Goal: Task Accomplishment & Management: Use online tool/utility

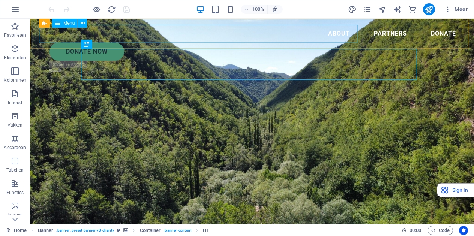
click at [286, 33] on nav "About Partners Donate" at bounding box center [252, 34] width 420 height 18
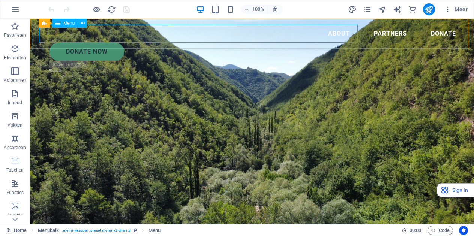
click at [67, 25] on span "Menu" at bounding box center [68, 23] width 11 height 4
click at [55, 23] on icon at bounding box center [57, 23] width 5 height 9
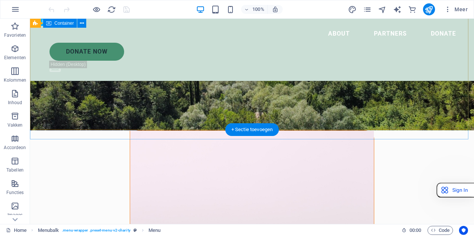
scroll to position [123, 0]
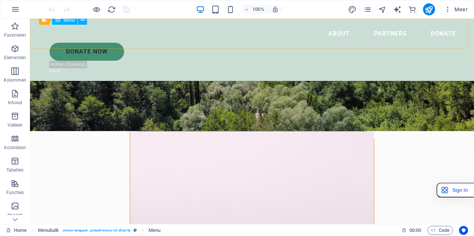
click at [229, 33] on nav "About Partners Donate" at bounding box center [252, 34] width 420 height 18
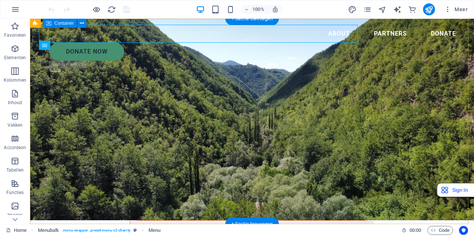
scroll to position [0, 0]
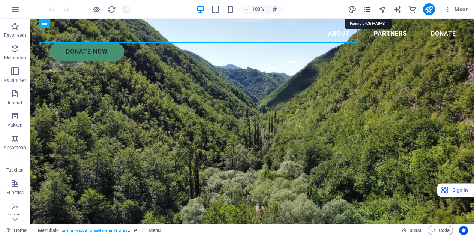
click at [367, 8] on icon "pages" at bounding box center [367, 9] width 9 height 9
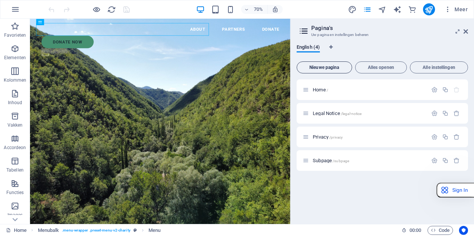
click at [338, 68] on span "Nieuwe pagina" at bounding box center [324, 67] width 49 height 4
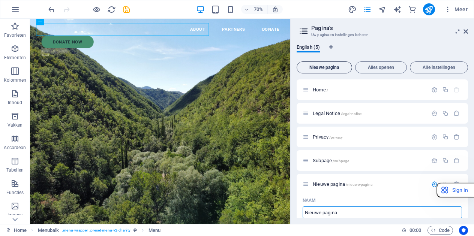
scroll to position [0, 0]
click at [319, 162] on span "Subpage /subpage" at bounding box center [331, 160] width 36 height 6
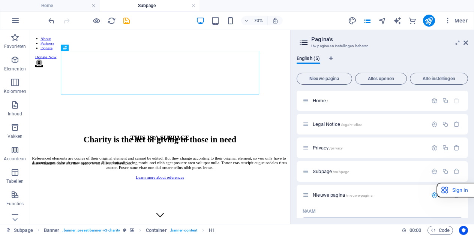
scroll to position [0, 0]
click at [466, 42] on icon at bounding box center [465, 43] width 4 height 6
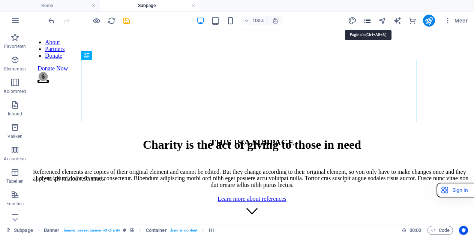
click at [366, 18] on icon "pages" at bounding box center [367, 20] width 9 height 9
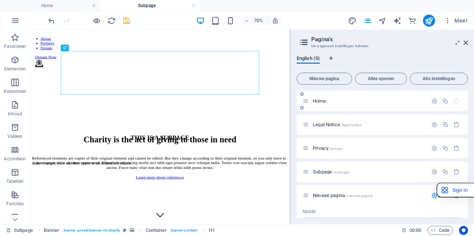
click at [321, 100] on span "Home /" at bounding box center [320, 101] width 15 height 6
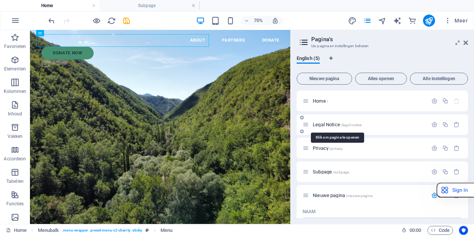
click at [325, 125] on span "Legal Notice /legal-notice" at bounding box center [337, 125] width 49 height 6
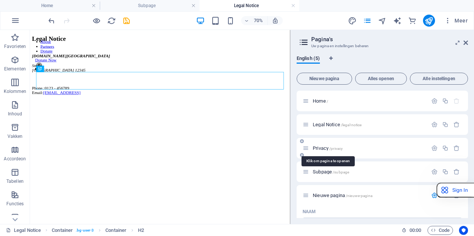
click at [325, 147] on span "Privacy /privacy" at bounding box center [328, 148] width 30 height 6
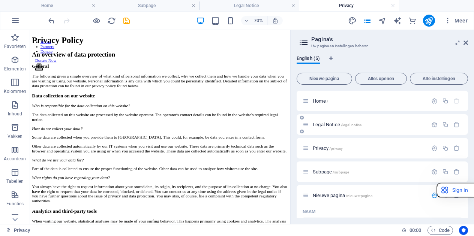
click at [326, 126] on span "Legal Notice /legal-notice" at bounding box center [337, 125] width 49 height 6
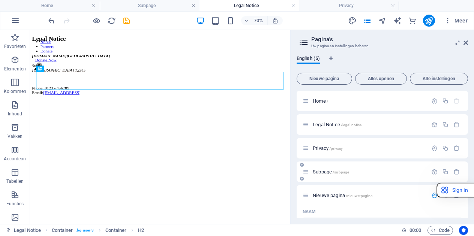
click at [325, 171] on span "Subpage /subpage" at bounding box center [331, 172] width 36 height 6
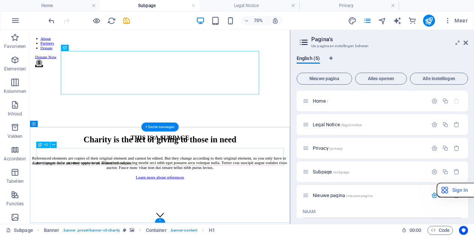
click at [255, 189] on div "THIS IS A SUBPAGE" at bounding box center [215, 184] width 365 height 10
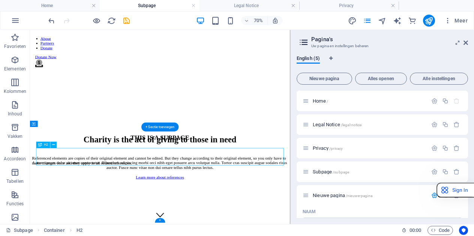
click at [255, 189] on div "THIS IS A SUBPAGE" at bounding box center [215, 184] width 365 height 10
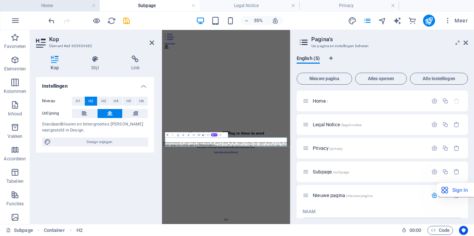
click at [58, 5] on h4 "Home" at bounding box center [50, 5] width 100 height 8
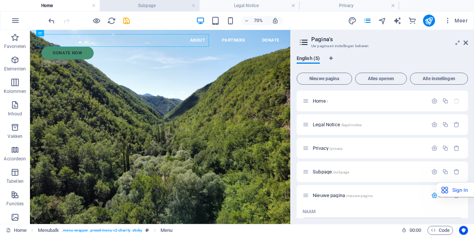
click at [159, 5] on h4 "Subpage" at bounding box center [150, 5] width 100 height 8
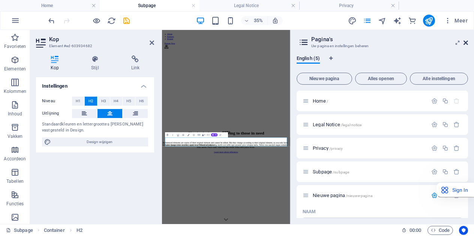
click at [467, 43] on icon at bounding box center [465, 43] width 4 height 6
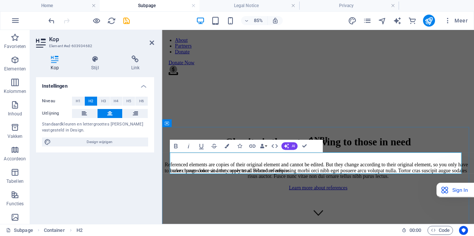
click at [358, 165] on h2 "ANBI" at bounding box center [345, 159] width 361 height 10
click at [366, 165] on h2 "ANBI" at bounding box center [345, 159] width 361 height 10
click at [422, 155] on div "Charity is the act of giving to those in need" at bounding box center [345, 162] width 361 height 14
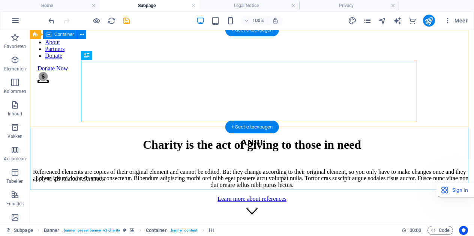
click at [439, 130] on div "Charity is the act of giving to those in need Lorem ipsum dolor sit amet consec…" at bounding box center [252, 162] width 438 height 64
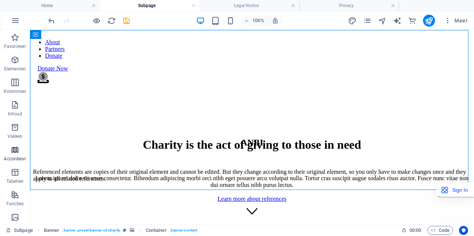
click at [14, 154] on icon "button" at bounding box center [14, 149] width 9 height 9
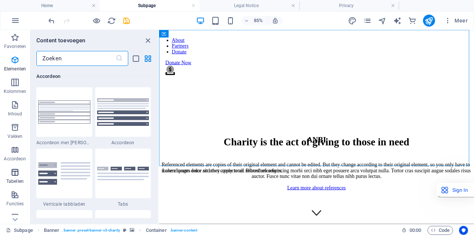
click at [16, 180] on p "Tabellen" at bounding box center [14, 181] width 17 height 6
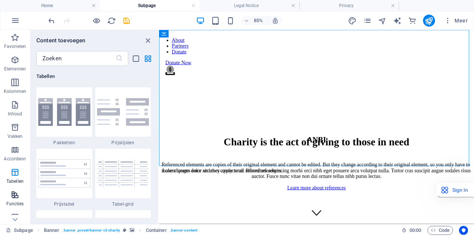
click at [17, 198] on icon "button" at bounding box center [14, 194] width 9 height 9
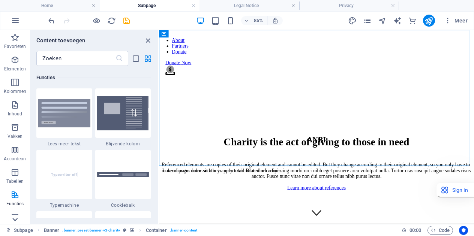
scroll to position [2922, 0]
click at [16, 223] on icon at bounding box center [15, 219] width 10 height 10
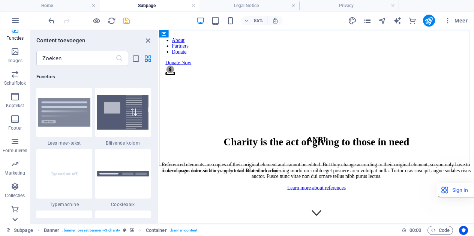
click at [16, 223] on icon at bounding box center [15, 219] width 10 height 10
click at [16, 223] on div "Favorieten Elementen Kolommen Inhoud Vakken Accordeon Tabellen Functies Images …" at bounding box center [15, 127] width 30 height 194
click at [18, 38] on icon at bounding box center [15, 34] width 10 height 10
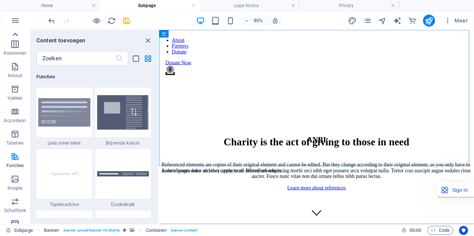
click at [18, 38] on icon at bounding box center [15, 34] width 10 height 10
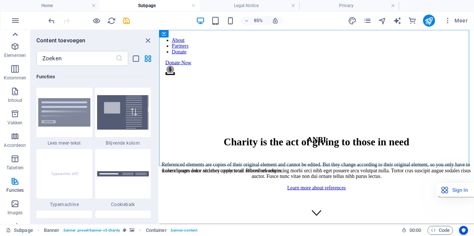
scroll to position [0, 0]
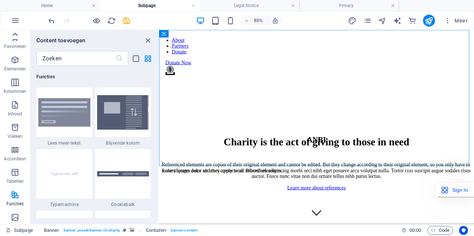
click at [18, 38] on icon at bounding box center [15, 34] width 10 height 10
click at [18, 38] on icon "button" at bounding box center [14, 37] width 9 height 9
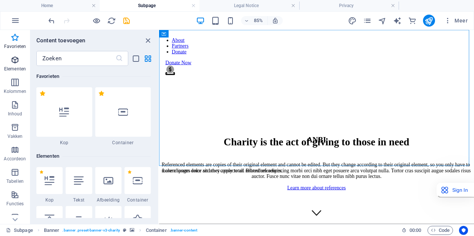
click at [20, 68] on p "Elementen" at bounding box center [15, 69] width 22 height 6
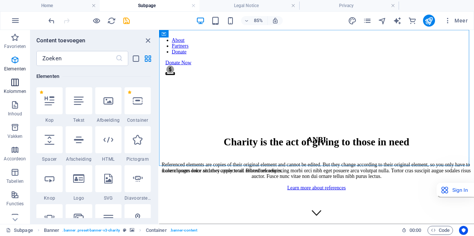
click at [19, 86] on icon "button" at bounding box center [14, 82] width 9 height 9
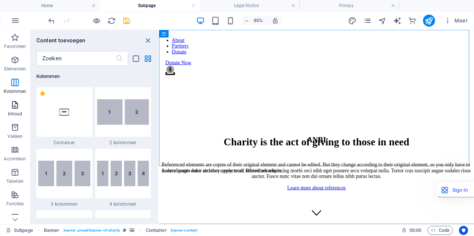
click at [20, 107] on span "Inhoud" at bounding box center [15, 109] width 30 height 18
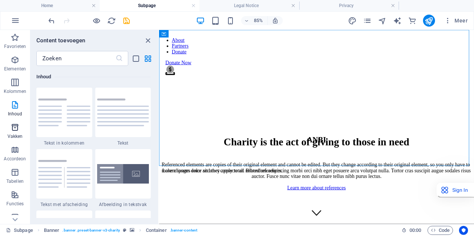
click at [20, 125] on span "Vakken" at bounding box center [15, 132] width 30 height 18
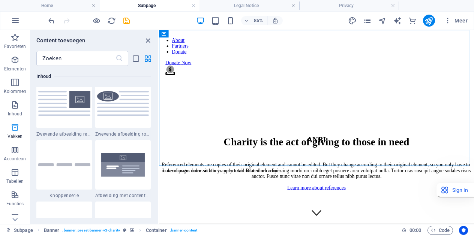
scroll to position [2068, 0]
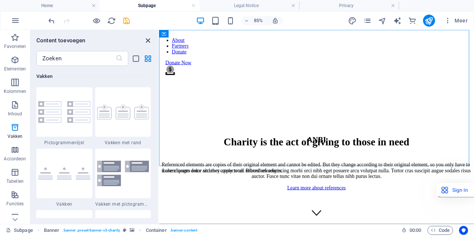
click at [148, 41] on icon "close panel" at bounding box center [148, 40] width 9 height 9
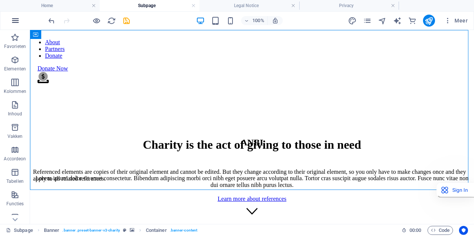
click at [14, 21] on icon "button" at bounding box center [15, 20] width 9 height 9
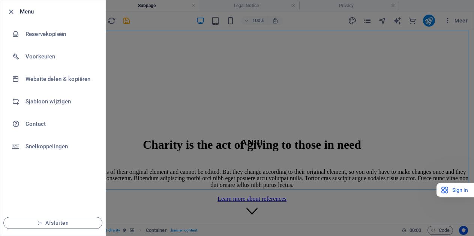
click at [153, 150] on div at bounding box center [237, 118] width 474 height 236
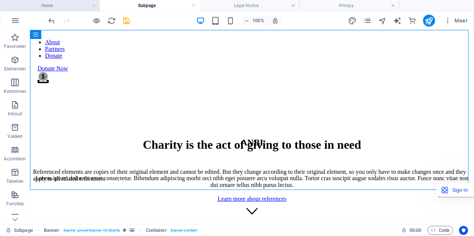
click at [48, 4] on h4 "Home" at bounding box center [50, 5] width 100 height 8
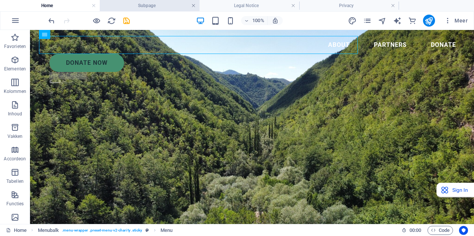
click at [194, 7] on link at bounding box center [193, 5] width 4 height 7
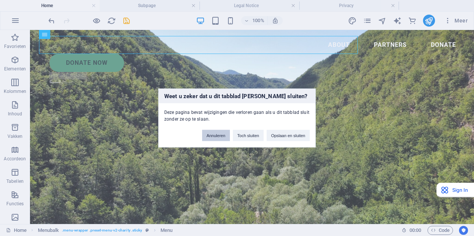
click at [205, 138] on button "Annuleren" at bounding box center [216, 135] width 28 height 11
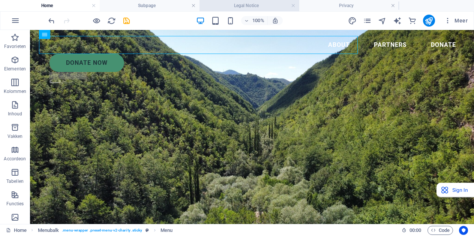
click at [270, 4] on h4 "Legal Notice" at bounding box center [249, 5] width 100 height 8
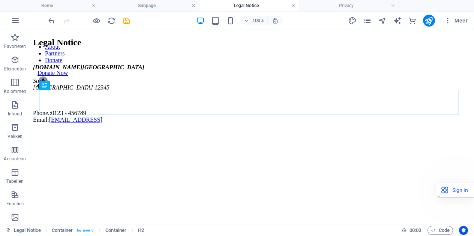
click at [293, 6] on link at bounding box center [293, 5] width 4 height 7
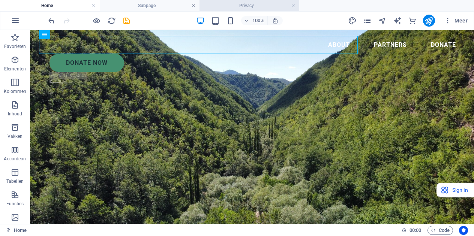
click at [265, 10] on li "Privacy" at bounding box center [249, 5] width 100 height 11
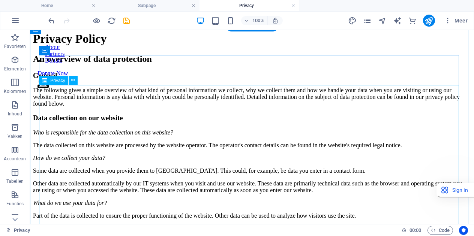
scroll to position [7, 0]
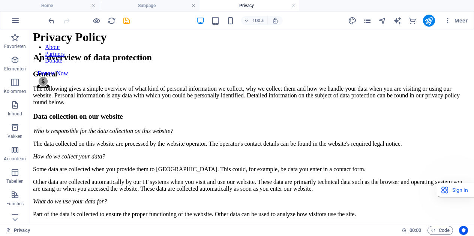
click at [249, 6] on h4 "Privacy" at bounding box center [249, 5] width 100 height 8
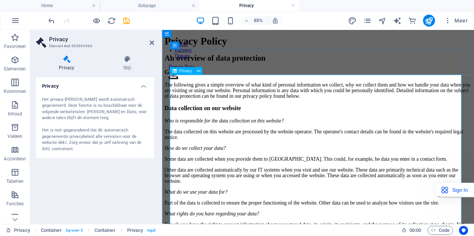
scroll to position [0, 0]
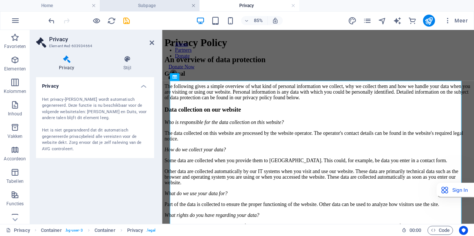
click at [193, 6] on link at bounding box center [193, 5] width 4 height 7
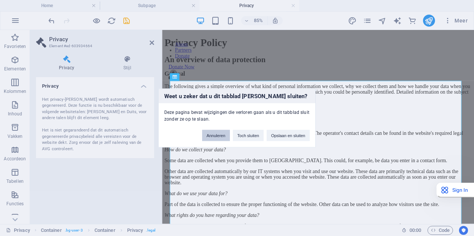
click at [213, 136] on button "Annuleren" at bounding box center [216, 135] width 28 height 11
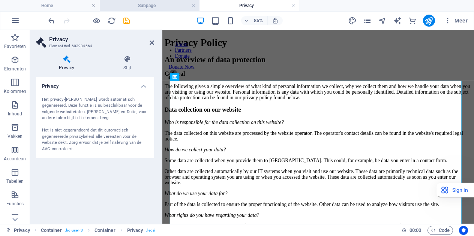
click at [148, 5] on h4 "Subpage" at bounding box center [150, 5] width 100 height 8
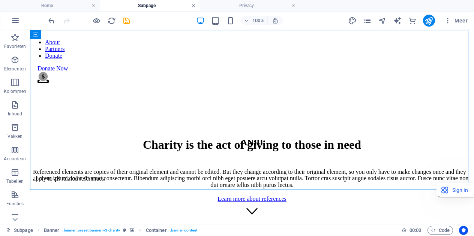
click at [194, 6] on link at bounding box center [193, 5] width 4 height 7
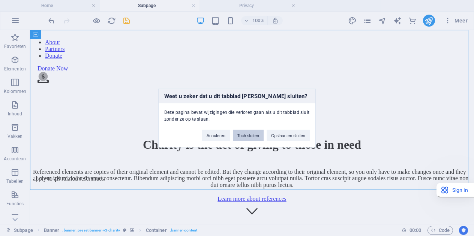
click at [252, 135] on button "Toch sluiten" at bounding box center [248, 135] width 31 height 11
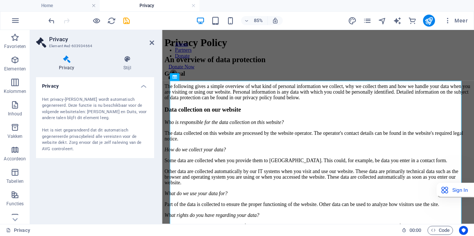
click at [154, 4] on h4 "Privacy" at bounding box center [150, 5] width 100 height 8
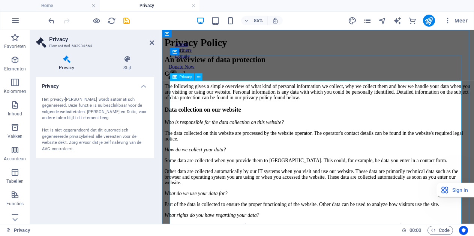
click at [51, 105] on div "Het privacy-deel wordt automatisch gegenereerd. Deze functie is nu beschikbaar …" at bounding box center [95, 125] width 106 height 56
click at [151, 42] on icon at bounding box center [152, 43] width 4 height 6
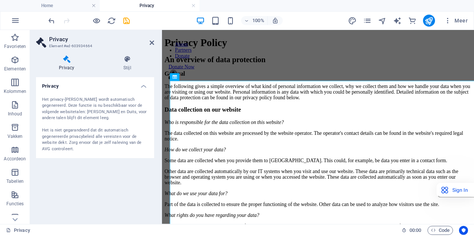
click at [127, 105] on div "Het privacy-deel wordt automatisch gegenereerd. Deze functie is nu beschikbaar …" at bounding box center [95, 125] width 106 height 56
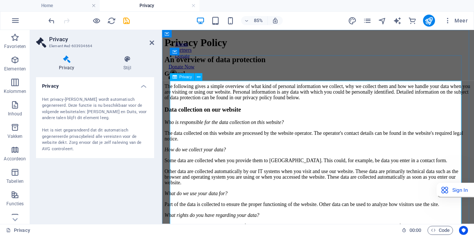
click at [150, 43] on icon at bounding box center [152, 43] width 4 height 6
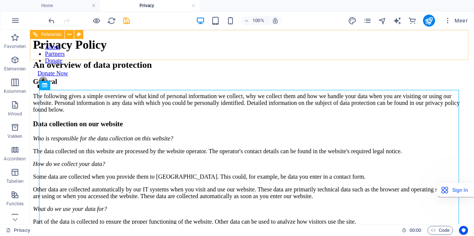
click at [232, 45] on nav "About Partners Donate" at bounding box center [252, 54] width 444 height 20
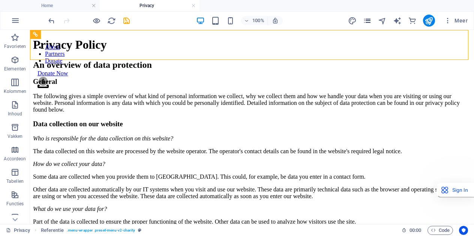
click at [368, 20] on icon "pages" at bounding box center [367, 20] width 9 height 9
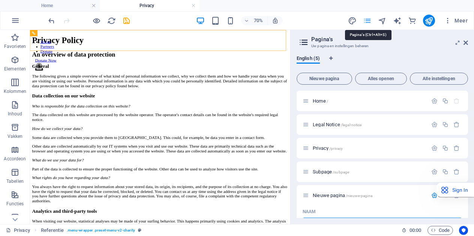
scroll to position [12, 0]
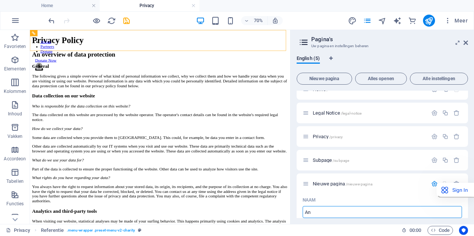
type input "A"
type input "/anb"
type input "A"
type input "/a"
type input "ANBI"
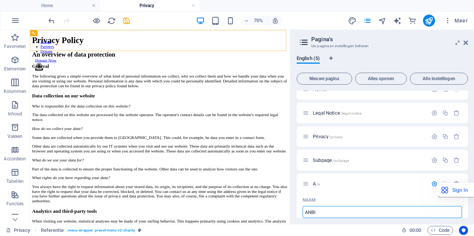
type input "/anbi"
type input "ANBI"
type input "/anbi-s"
type input "ANBI"
type input "/anbi"
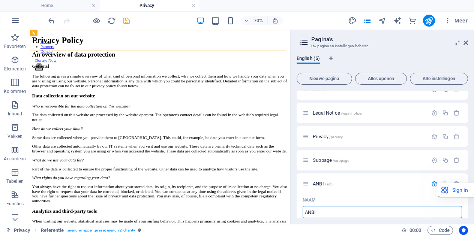
type input "ANBI"
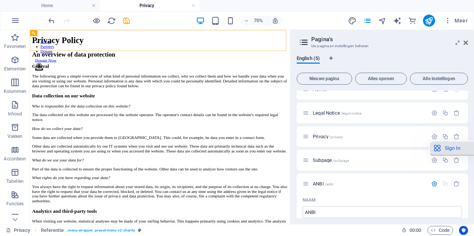
drag, startPoint x: 465, startPoint y: 190, endPoint x: 473, endPoint y: 148, distance: 42.7
click at [472, 148] on button "Sign In" at bounding box center [451, 148] width 45 height 15
click at [433, 183] on icon "button" at bounding box center [434, 184] width 6 height 6
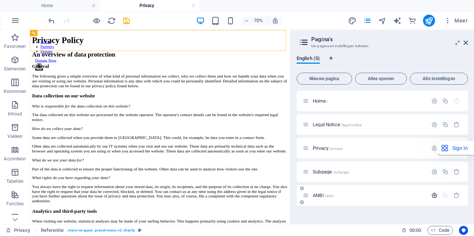
scroll to position [0, 0]
click at [327, 195] on span "/anbi" at bounding box center [329, 196] width 9 height 4
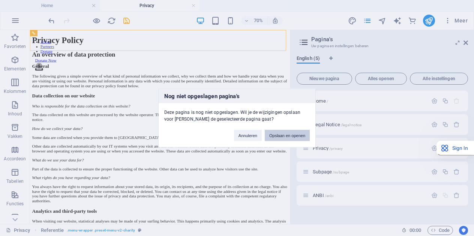
click at [289, 136] on button "Opslaan en openen" at bounding box center [287, 135] width 45 height 11
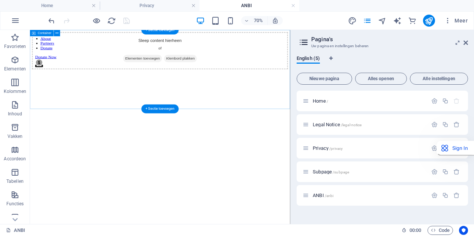
click at [210, 75] on div "Sleep content hierheen of Elementen toevoegen Klembord plakken" at bounding box center [215, 59] width 365 height 53
click at [235, 79] on div "Sleep content hierheen of Elementen toevoegen Klembord plakken" at bounding box center [215, 59] width 365 height 53
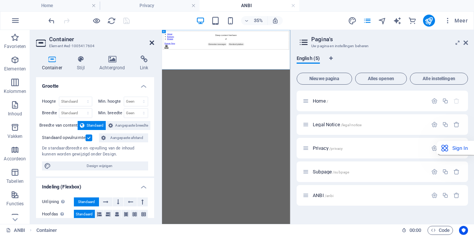
click at [154, 45] on icon at bounding box center [152, 43] width 4 height 6
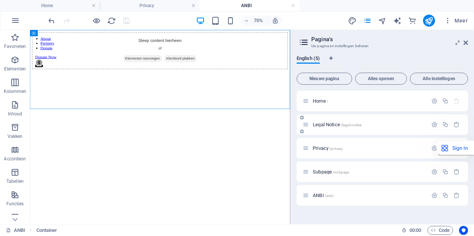
click at [328, 123] on span "Legal Notice /legal-notice" at bounding box center [337, 125] width 49 height 6
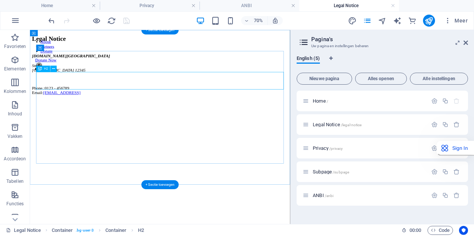
click at [112, 48] on div "Legal Notice" at bounding box center [215, 42] width 365 height 10
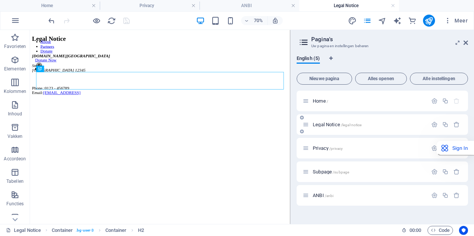
click at [324, 124] on span "Legal Notice /legal-notice" at bounding box center [337, 125] width 49 height 6
drag, startPoint x: 354, startPoint y: 154, endPoint x: 115, endPoint y: 101, distance: 245.0
click at [115, 48] on div "Legal Notice" at bounding box center [215, 42] width 365 height 10
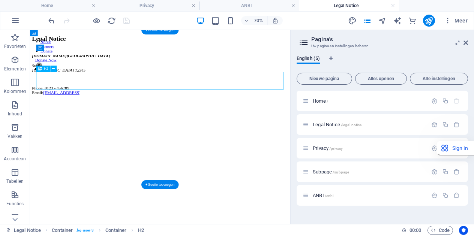
click at [114, 48] on div "Legal Notice" at bounding box center [215, 42] width 365 height 10
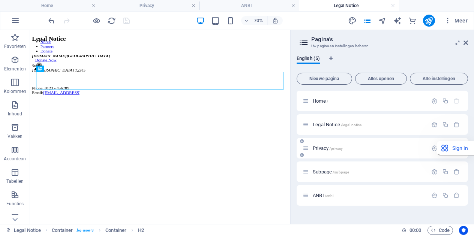
click at [318, 148] on span "Privacy /privacy" at bounding box center [328, 148] width 30 height 6
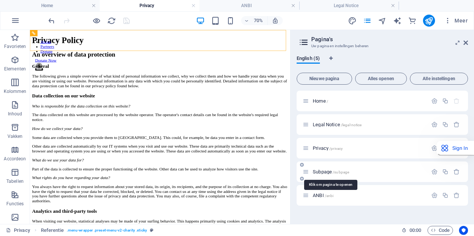
click at [324, 174] on span "Subpage /subpage" at bounding box center [331, 172] width 36 height 6
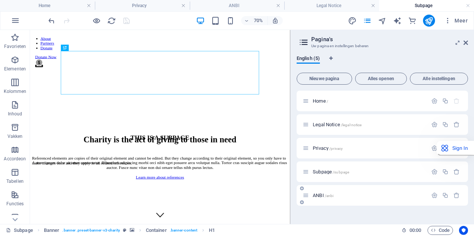
click at [320, 194] on span "ANBI /anbi" at bounding box center [323, 196] width 21 height 6
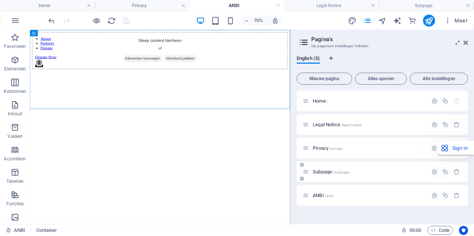
click at [462, 174] on div "Subpage /subpage" at bounding box center [382, 172] width 171 height 21
click at [460, 174] on button "button" at bounding box center [456, 172] width 11 height 6
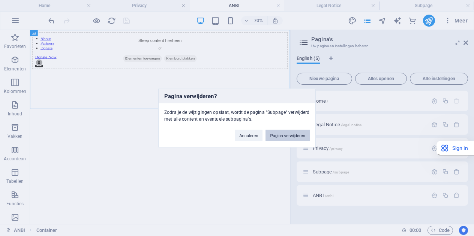
click at [288, 137] on button "Pagina verwijderen" at bounding box center [287, 135] width 44 height 11
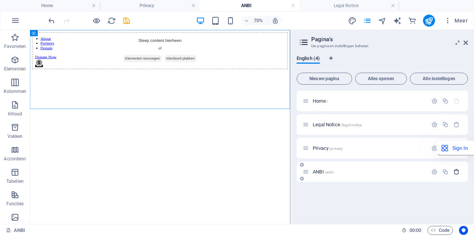
click at [458, 171] on icon "button" at bounding box center [456, 172] width 6 height 6
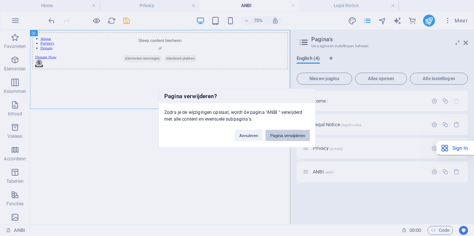
click at [290, 135] on button "Pagina verwijderen" at bounding box center [287, 135] width 44 height 11
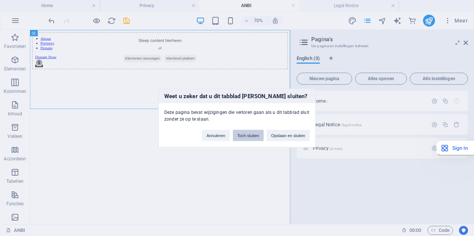
click at [252, 137] on button "Toch sluiten" at bounding box center [248, 135] width 31 height 11
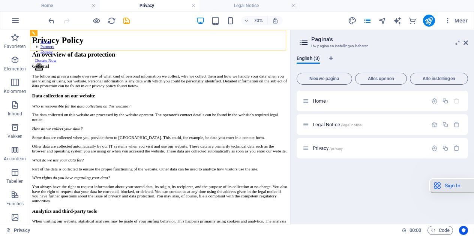
drag, startPoint x: 458, startPoint y: 147, endPoint x: 467, endPoint y: 186, distance: 40.5
click at [467, 186] on button "Sign In" at bounding box center [451, 185] width 45 height 15
click at [434, 150] on icon "button" at bounding box center [434, 148] width 6 height 6
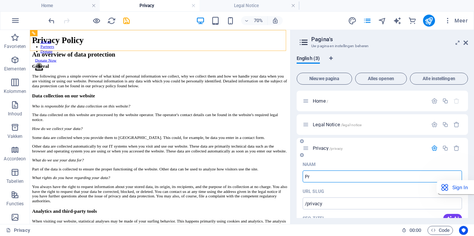
type input "P"
type input "/privac"
type input "Privac"
type input "/"
type input "ANBI"
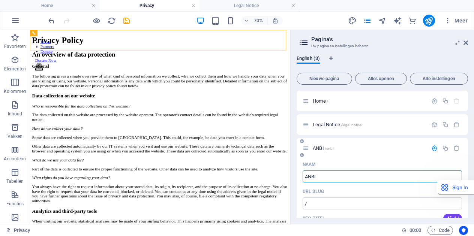
type input "/anbi"
type input "ANBI"
click at [330, 203] on input "/anbi" at bounding box center [382, 204] width 159 height 12
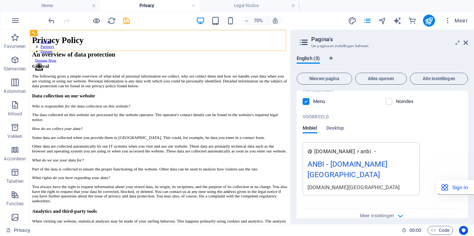
scroll to position [223, 0]
click at [471, 38] on aside "Pagina's Uw pagina en instellingen beheren English (3) Nieuwe pagina Alles open…" at bounding box center [382, 127] width 184 height 194
click at [466, 43] on icon at bounding box center [465, 43] width 4 height 6
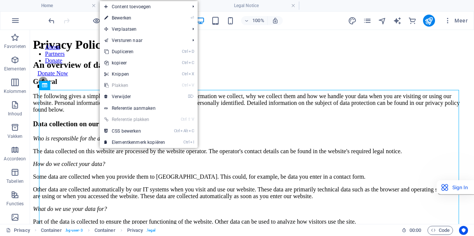
click at [132, 17] on link "⏎ Bewerken" at bounding box center [135, 17] width 70 height 11
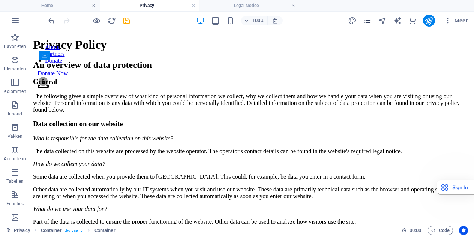
click at [370, 22] on icon "pages" at bounding box center [367, 20] width 9 height 9
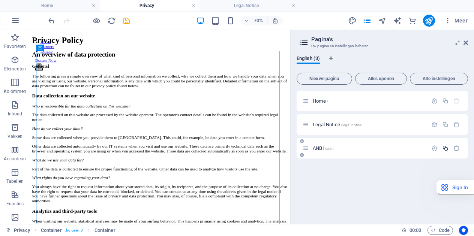
click at [446, 150] on icon "button" at bounding box center [445, 148] width 6 height 6
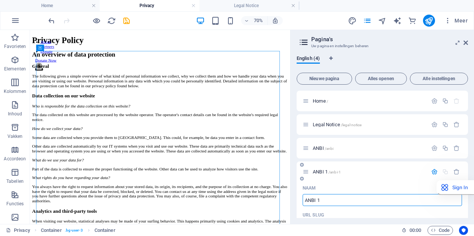
click at [376, 199] on input "ANBI 1" at bounding box center [382, 200] width 159 height 12
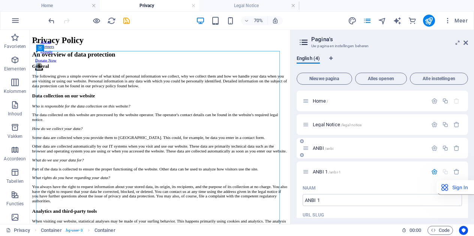
click at [320, 149] on span "ANBI /anbi" at bounding box center [323, 148] width 21 height 6
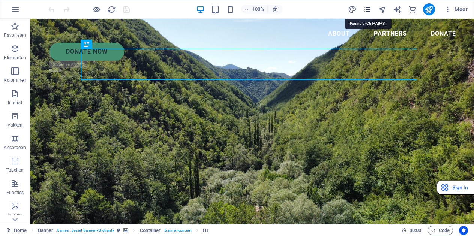
click at [371, 10] on icon "pages" at bounding box center [367, 9] width 9 height 9
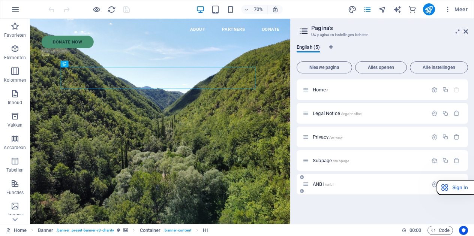
click at [323, 186] on span "ANBI /anbi" at bounding box center [323, 184] width 21 height 6
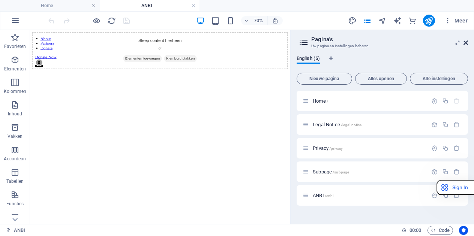
click at [466, 43] on icon at bounding box center [465, 43] width 4 height 6
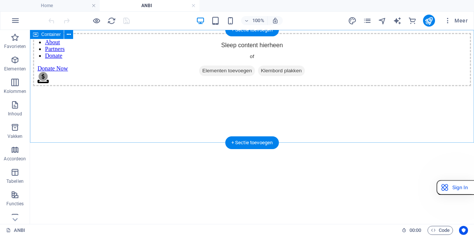
click at [224, 76] on span "Elementen toevoegen" at bounding box center [226, 71] width 55 height 10
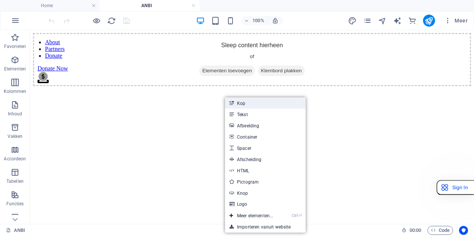
click at [241, 105] on link "Kop" at bounding box center [265, 102] width 81 height 11
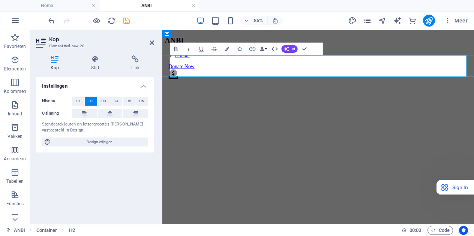
click at [285, 55] on html "About Partners Donate Donate Now .fa-secondary{opacity:.4} ANBI" at bounding box center [345, 42] width 367 height 25
click at [290, 55] on html "About Partners Donate Donate Now .fa-secondary{opacity:.4} ANBI" at bounding box center [345, 42] width 367 height 25
click at [226, 48] on h2 "ANBI" at bounding box center [345, 42] width 361 height 10
click at [238, 48] on div "ANBI" at bounding box center [345, 42] width 361 height 10
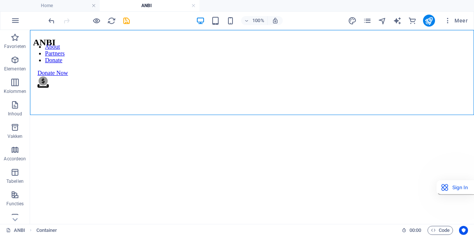
click at [244, 55] on html "About Partners Donate Donate Now .fa-secondary{opacity:.4} ANBI" at bounding box center [252, 42] width 444 height 25
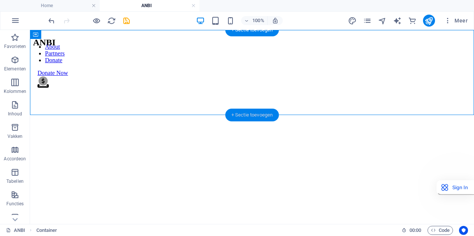
click at [240, 115] on div "+ Sectie toevoegen" at bounding box center [252, 115] width 54 height 13
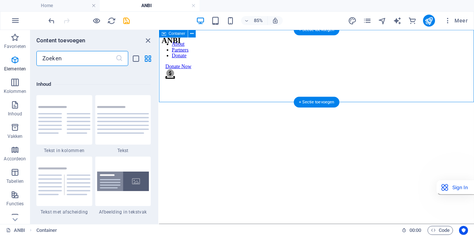
scroll to position [1312, 0]
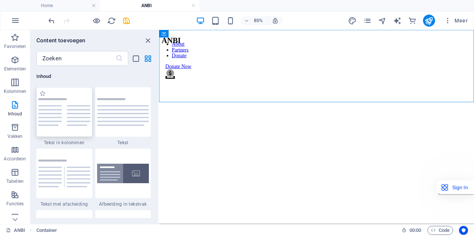
click at [75, 124] on img at bounding box center [64, 112] width 52 height 28
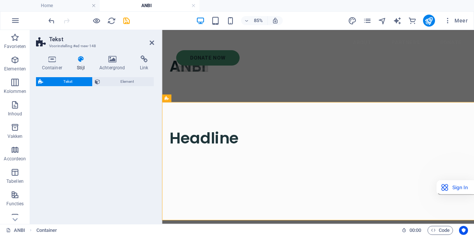
select select "rem"
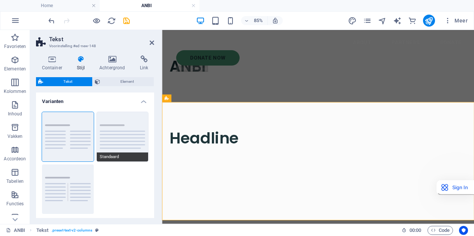
click at [112, 153] on button "Standaard" at bounding box center [123, 136] width 52 height 49
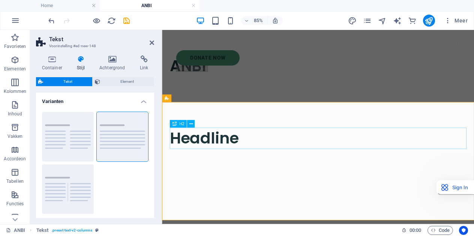
click at [216, 162] on div "Headline" at bounding box center [345, 157] width 349 height 25
click at [246, 155] on div "Headline" at bounding box center [345, 157] width 349 height 25
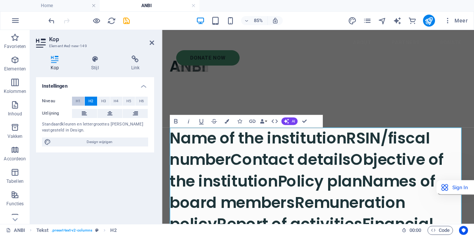
click at [79, 99] on span "H1" at bounding box center [78, 101] width 5 height 9
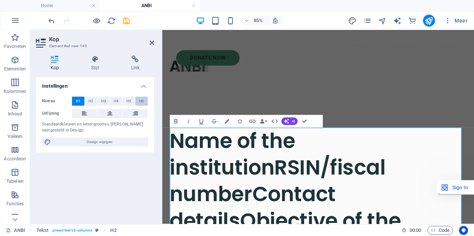
click at [139, 104] on span "H6" at bounding box center [141, 101] width 5 height 9
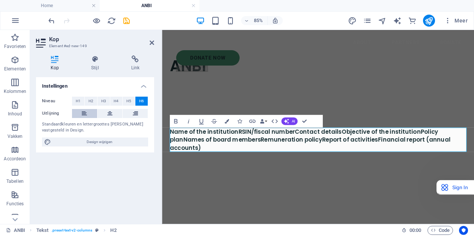
click at [81, 115] on button at bounding box center [84, 113] width 25 height 9
click at [250, 150] on h6 "Name of the institutionRSIN/fiscal numberContact detailsObjective of the instit…" at bounding box center [345, 159] width 349 height 28
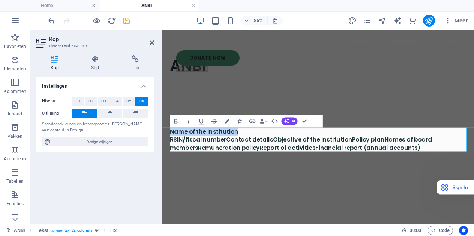
drag, startPoint x: 252, startPoint y: 148, endPoint x: 160, endPoint y: 148, distance: 91.1
click at [162, 148] on html "About Partners Donate Donate Now .fa-secondary{opacity:.4} ANBI Name of the ins…" at bounding box center [345, 144] width 367 height 228
click at [235, 160] on h6 "​Stichting Sasa Capital Africa ‌RSIN/fiscal numberContact detailsObjective of t…" at bounding box center [345, 159] width 349 height 28
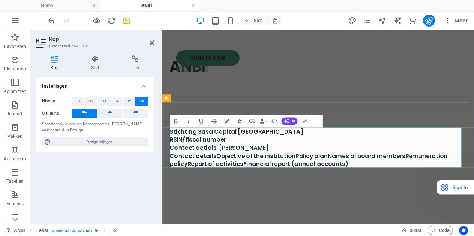
click at [215, 168] on h6 "Stichting Sasa Capital Africa ‌RSIN/fiscal number C‌ontact detials: Hayo Afman …" at bounding box center [345, 168] width 349 height 47
click at [294, 173] on h6 "Stichting Sasa Capital Africa ‌RSIN/fiscal number C‌ontact details: Hayo Afman …" at bounding box center [345, 168] width 349 height 47
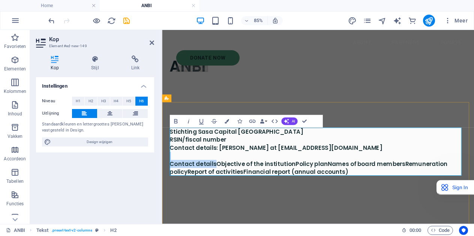
drag, startPoint x: 222, startPoint y: 189, endPoint x: 178, endPoint y: 179, distance: 44.5
click at [178, 179] on h6 "Stichting Sasa Capital Africa ‌RSIN/fiscal number C‌ontact details: Hayo Afman …" at bounding box center [345, 173] width 349 height 57
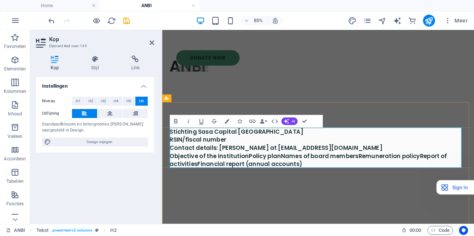
click at [261, 178] on h6 "Stichting Sasa Capital Africa ‌RSIN/fiscal number C‌ontact details: Hayo Afman …" at bounding box center [345, 168] width 349 height 47
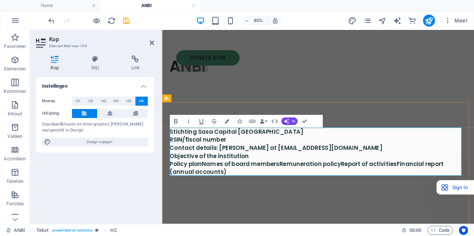
click at [210, 186] on h6 "Stichting Sasa Capital Africa ‌RSIN/fiscal number C‌ontact details: Hayo Afman …" at bounding box center [345, 173] width 349 height 57
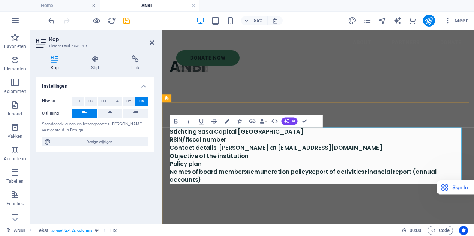
click at [261, 197] on h6 "Stichting Sasa Capital Africa ‌RSIN/fiscal number C‌ontact details: Hayo Afman …" at bounding box center [345, 178] width 349 height 66
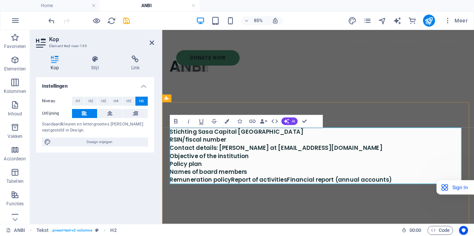
click at [243, 207] on h6 "Stichting Sasa Capital Africa ‌RSIN/fiscal number C‌ontact details: Hayo Afman …" at bounding box center [345, 178] width 349 height 66
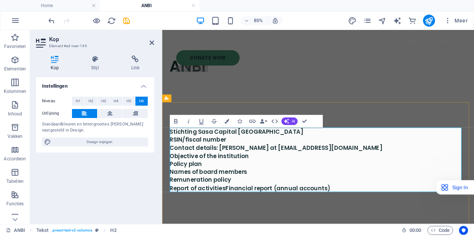
click at [233, 217] on h6 "Stichting Sasa Capital Africa ‌RSIN/fiscal number C‌ontact details: Hayo Afman …" at bounding box center [345, 183] width 349 height 76
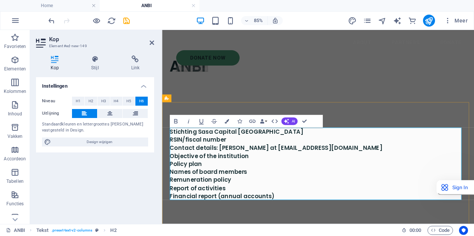
click at [377, 212] on h6 "Stichting Sasa Capital Africa ‌RSIN/fiscal number C‌ontact details: Hayo Afman …" at bounding box center [345, 187] width 349 height 85
click at [250, 159] on h6 "Stichting Sasa Capital Africa ‌RSIN/fiscal number C‌ontact details: Hayo Afman …" at bounding box center [345, 187] width 349 height 85
click at [286, 181] on h6 "Stichting Sasa Capital Africa ‌RSIN/fiscal number: 866858532 C‌ontact details: …" at bounding box center [345, 187] width 349 height 85
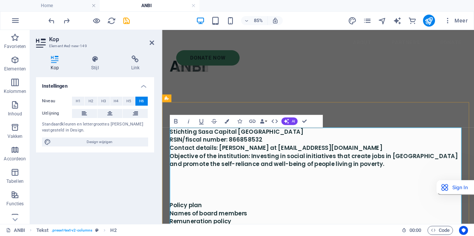
scroll to position [720, 1]
drag, startPoint x: 370, startPoint y: 189, endPoint x: 369, endPoint y: 229, distance: 40.5
click at [369, 229] on div "Stichting Sasa Capital Africa ‌RSIN/fiscal number: 866858532 C‌ontact details: …" at bounding box center [345, 211] width 349 height 133
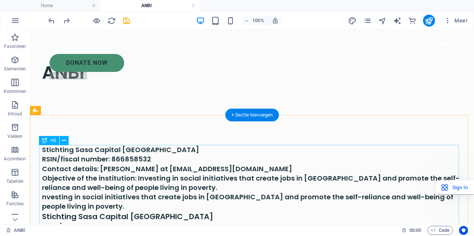
click at [86, 180] on div "Stichting Sasa Capital Africa RSIN/fiscal number: 866858532 Contact details: Ha…" at bounding box center [252, 214] width 420 height 139
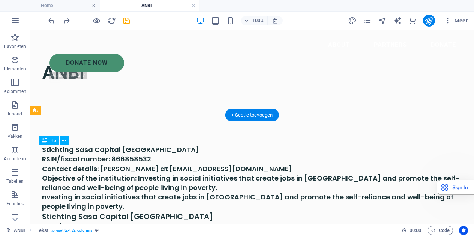
click at [77, 178] on div "Stichting Sasa Capital Africa RSIN/fiscal number: 866858532 Contact details: Ha…" at bounding box center [252, 214] width 420 height 139
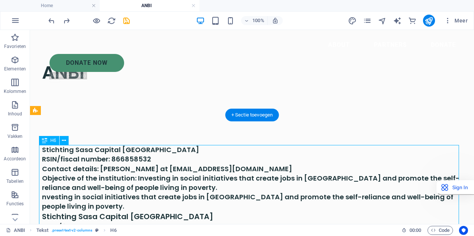
click at [94, 176] on div "Stichting Sasa Capital Africa RSIN/fiscal number: 866858532 Contact details: Ha…" at bounding box center [252, 214] width 420 height 139
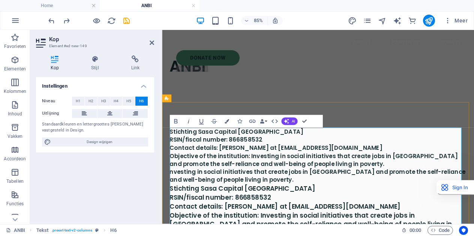
click at [233, 177] on h6 "Stichting Sasa Capital Africa RSIN/fiscal number: 866858532 Contact details: Ha…" at bounding box center [345, 178] width 349 height 66
click at [333, 179] on h6 "Stichting Sasa Capital Africa RSIN/fiscal number: 866858532 Contact details: Ha…" at bounding box center [345, 178] width 349 height 66
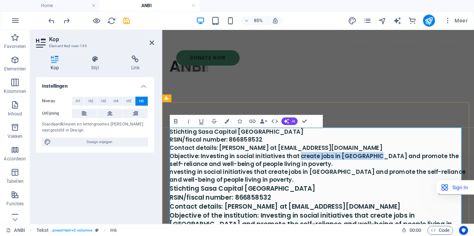
drag, startPoint x: 349, startPoint y: 176, endPoint x: 406, endPoint y: 175, distance: 57.4
click at [406, 175] on h6 "Stichting Sasa Capital Africa RSIN/fiscal number: 866858532 Contact details: Ha…" at bounding box center [345, 178] width 349 height 66
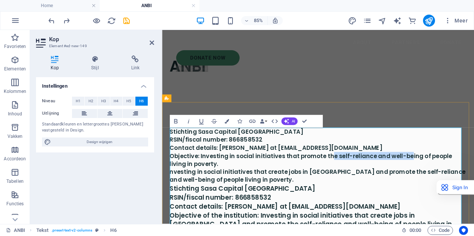
drag, startPoint x: 362, startPoint y: 179, endPoint x: 453, endPoint y: 177, distance: 90.4
click at [453, 177] on h6 "Stichting Sasa Capital Africa RSIN/fiscal number: 866858532 Contact details: Ha…" at bounding box center [345, 178] width 349 height 66
click at [455, 185] on h6 "Stichting Sasa Capital Africa RSIN/fiscal number: 866858532 Contact details: Ha…" at bounding box center [345, 178] width 349 height 66
drag, startPoint x: 468, startPoint y: 175, endPoint x: 356, endPoint y: 180, distance: 112.6
click at [356, 180] on h6 "Stichting Sasa Capital Africa RSIN/fiscal number: 866858532 Contact details: Ha…" at bounding box center [345, 178] width 349 height 66
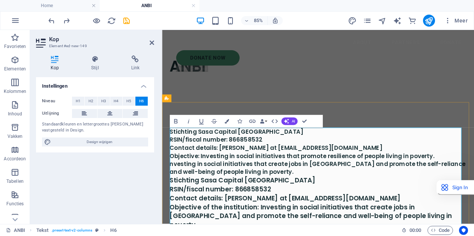
click at [368, 198] on h6 "Stichting Sasa Capital Africa RSIN/fiscal number: 866858532 Contact details: Ha…" at bounding box center [345, 173] width 349 height 57
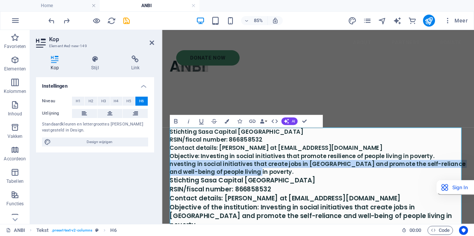
drag, startPoint x: 261, startPoint y: 197, endPoint x: 155, endPoint y: 187, distance: 106.5
click at [162, 187] on html "About Partners Donate Donate Now .fa-secondary{opacity:.4} ANBI Stichting Sasa …" at bounding box center [345, 200] width 367 height 340
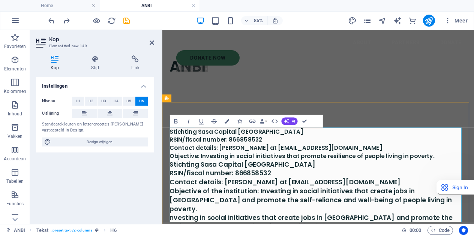
click at [293, 197] on h5 "Stichting Sasa Capital Africa RSIN/fiscal number: 866858532 Contact details: Ha…" at bounding box center [345, 225] width 349 height 84
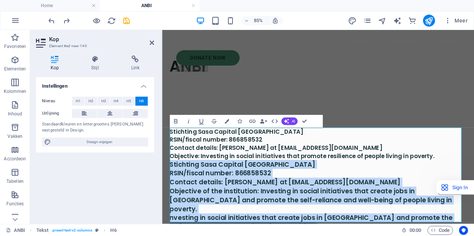
drag, startPoint x: 315, startPoint y: 252, endPoint x: 159, endPoint y: 191, distance: 167.0
click at [162, 191] on html "About Partners Donate Donate Now .fa-secondary{opacity:.4} ANBI Stichting Sasa …" at bounding box center [345, 190] width 367 height 321
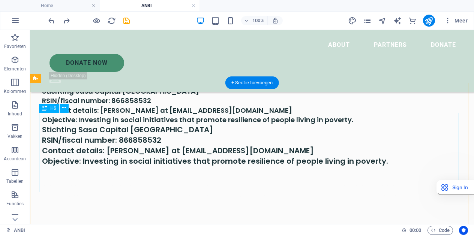
scroll to position [97, 0]
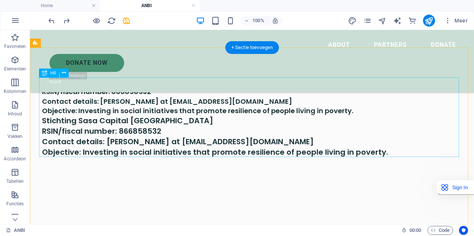
click at [271, 147] on div "Stichting Sasa Capital Africa RSIN/fiscal number: 866858532 Contact details: Ha…" at bounding box center [252, 118] width 420 height 80
click at [316, 114] on div "Stichting Sasa Capital Africa RSIN/fiscal number: 866858532 Contact details: Ha…" at bounding box center [252, 118] width 420 height 80
click at [238, 106] on div "Stichting Sasa Capital Africa RSIN/fiscal number: 866858532 Contact details: Ha…" at bounding box center [252, 118] width 420 height 80
drag, startPoint x: 343, startPoint y: 108, endPoint x: 259, endPoint y: 104, distance: 83.7
click at [261, 104] on div "Stichting Sasa Capital Africa RSIN/fiscal number: 866858532 Contact details: Ha…" at bounding box center [252, 118] width 420 height 80
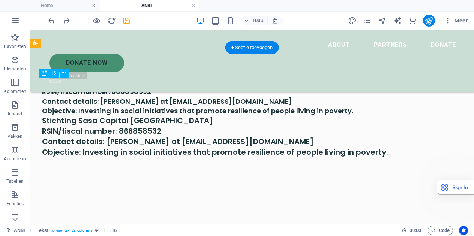
click at [80, 87] on div "Stichting Sasa Capital Africa RSIN/fiscal number: 866858532 Contact details: Ha…" at bounding box center [252, 118] width 420 height 80
click at [253, 151] on div "Stichting Sasa Capital Africa RSIN/fiscal number: 866858532 Contact details: Ha…" at bounding box center [252, 118] width 420 height 80
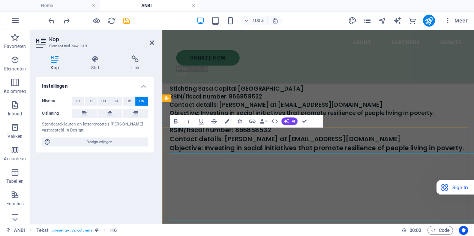
scroll to position [0, 0]
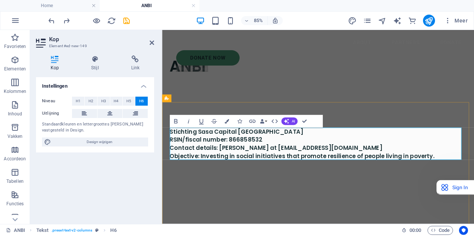
click at [473, 178] on h6 "Stichting Sasa Capital Africa RSIN/fiscal number: 866858532 Contact details: Ha…" at bounding box center [345, 164] width 349 height 38
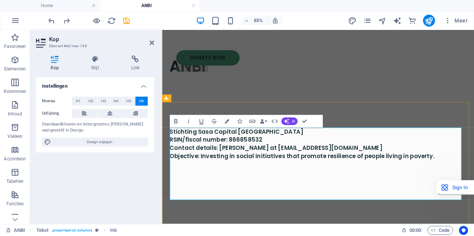
click at [218, 192] on h6 "Stichting Sasa Capital Africa RSIN/fiscal number: 866858532 Contact details: Ha…" at bounding box center [345, 187] width 349 height 85
click at [191, 190] on h6 "Stichting Sasa Capital Africa RSIN/fiscal number: 866858532 Contact details: Ha…" at bounding box center [345, 187] width 349 height 85
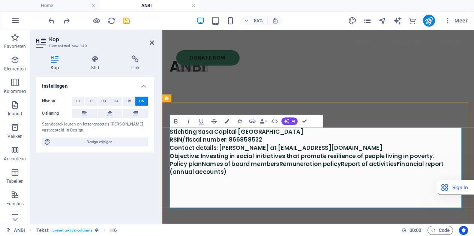
click at [212, 190] on h6 "Stichting Sasa Capital Africa RSIN/fiscal number: 866858532 Contact details: Ha…" at bounding box center [345, 192] width 349 height 94
click at [211, 188] on h6 "Stichting Sasa Capital Africa RSIN/fiscal number: 866858532 Contact details: Ha…" at bounding box center [345, 192] width 349 height 94
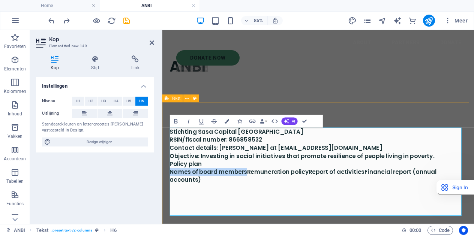
drag, startPoint x: 260, startPoint y: 197, endPoint x: 170, endPoint y: 195, distance: 90.0
click at [170, 195] on div "Stichting Sasa Capital Africa RSIN/fiscal number: 866858532 Contact details: Ha…" at bounding box center [345, 224] width 367 height 218
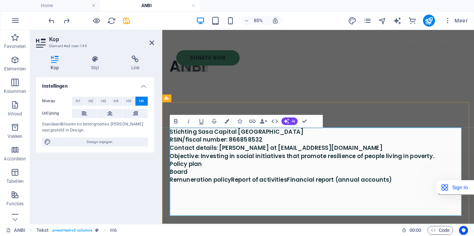
click at [241, 207] on h6 "Stichting Sasa Capital Africa RSIN/fiscal number: 866858532 Contact details: Ha…" at bounding box center [345, 197] width 349 height 104
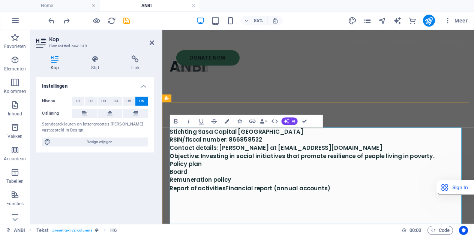
click at [237, 216] on h6 "Stichting Sasa Capital Africa RSIN/fiscal number: 866858532 Contact details: Ha…" at bounding box center [345, 201] width 349 height 113
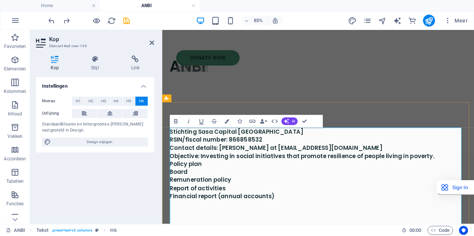
click at [220, 189] on h6 "Stichting Sasa Capital Africa RSIN/fiscal number: 866858532 Contact details: Ha…" at bounding box center [345, 206] width 349 height 123
click at [202, 198] on h6 "Stichting Sasa Capital Africa RSIN/fiscal number: 866858532 Contact details: Ha…" at bounding box center [345, 206] width 349 height 123
click at [255, 205] on h6 "Stichting Sasa Capital Africa RSIN/fiscal number: 866858532 Contact details: Ha…" at bounding box center [345, 206] width 349 height 123
click at [241, 219] on h6 "Stichting Sasa Capital Africa RSIN/fiscal number: 866858532 Contact details: Ha…" at bounding box center [345, 206] width 349 height 123
click at [295, 227] on h6 "Stichting Sasa Capital Africa RSIN/fiscal number: 866858532 Contact details: Ha…" at bounding box center [345, 206] width 349 height 123
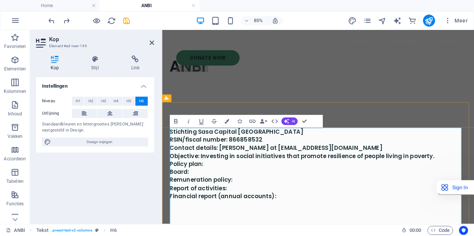
click at [230, 160] on h6 "Stichting Sasa Capital Africa RSIN/fiscal number: 866858532 Contact details: Ha…" at bounding box center [345, 206] width 349 height 123
click at [298, 170] on h6 "Stichting Sasa Capital Africa RSIN: 866858532 Contact details: Hayo Afman at ha…" at bounding box center [345, 206] width 349 height 123
click at [233, 192] on h6 "Stichting Sasa Capital Africa RSIN: 866858532 Contact details: Hayo Afman at ha…" at bounding box center [345, 206] width 349 height 123
click at [227, 195] on h6 "Stichting Sasa Capital Africa RSIN: 866858532 Contact details: Hayo Afman at ha…" at bounding box center [345, 206] width 349 height 123
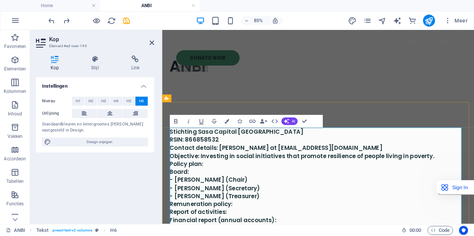
click at [303, 236] on h6 "Stichting Sasa Capital Africa RSIN: 866858532 Contact details: Hayo Afman at ha…" at bounding box center [345, 220] width 349 height 151
click at [292, 236] on h6 "Stichting Sasa Capital Africa RSIN: 866858532 Contact details: Hayo Afman at ha…" at bounding box center [345, 220] width 349 height 151
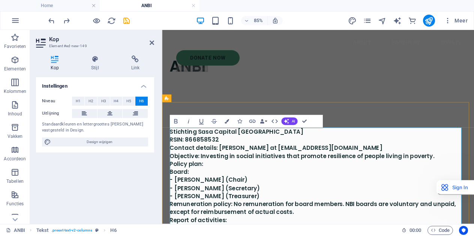
click at [373, 236] on h6 "Stichting Sasa Capital Africa RSIN: 866858532 Contact details: Hayo Afman at ha…" at bounding box center [345, 225] width 349 height 160
click at [378, 234] on h6 "Stichting Sasa Capital Africa RSIN: 866858532 Contact details: Hayo Afman at ha…" at bounding box center [345, 225] width 349 height 160
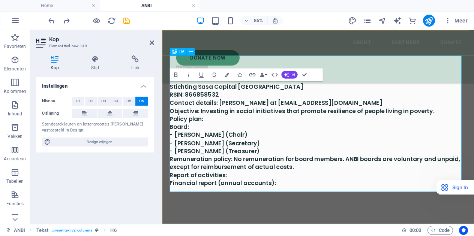
scroll to position [85, 0]
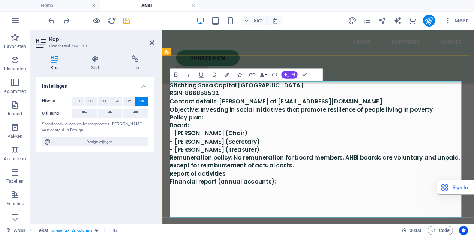
click at [332, 197] on h6 "Stichting Sasa Capital Africa RSIN: 866858532 Contact details: Hayo Afman at ha…" at bounding box center [345, 170] width 349 height 160
click at [333, 190] on h6 "Stichting Sasa Capital Africa RSIN: 866858532 Contact details: Hayo Afman at ha…" at bounding box center [345, 170] width 349 height 160
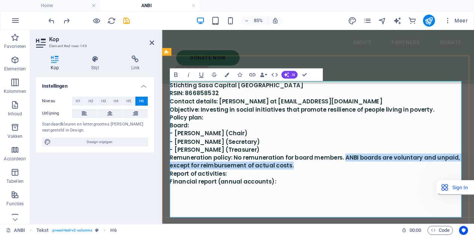
drag, startPoint x: 378, startPoint y: 179, endPoint x: 391, endPoint y: 189, distance: 16.3
click at [391, 189] on h6 "Stichting Sasa Capital Africa RSIN: 866858532 Contact details: Hayo Afman at ha…" at bounding box center [345, 170] width 349 height 160
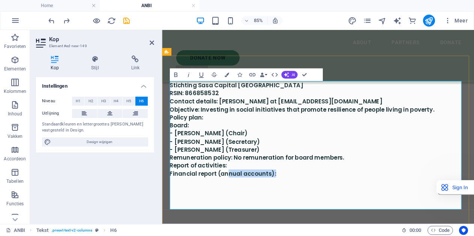
drag, startPoint x: 292, startPoint y: 198, endPoint x: 240, endPoint y: 199, distance: 52.9
click at [240, 199] on h6 "Stichting Sasa Capital Africa RSIN: 866858532 Contact details: Hayo Afman at ha…" at bounding box center [345, 165] width 349 height 151
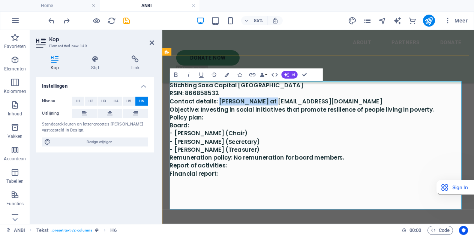
drag, startPoint x: 295, startPoint y: 113, endPoint x: 226, endPoint y: 117, distance: 69.1
click at [226, 117] on h6 "Stichting Sasa Capital Africa RSIN: 866858532 Contact details: Hayo Afman at ha…" at bounding box center [345, 165] width 349 height 151
click at [259, 153] on h6 "Stichting Sasa Capital Africa RSIN: 866858532 Contact details: info@sasacapital…" at bounding box center [345, 165] width 349 height 151
click at [232, 135] on h6 "Stichting Sasa Capital Africa RSIN: 866858532 Contact details: info@sasacapital…" at bounding box center [345, 165] width 349 height 151
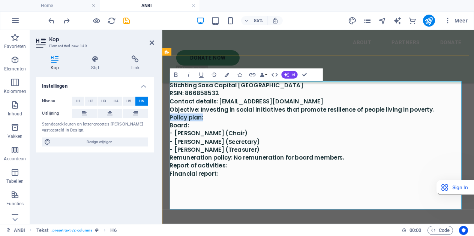
drag, startPoint x: 232, startPoint y: 135, endPoint x: 171, endPoint y: 132, distance: 60.8
click at [171, 132] on h6 "Stichting Sasa Capital Africa RSIN: 866858532 Contact details: info@sasacapital…" at bounding box center [345, 165] width 349 height 151
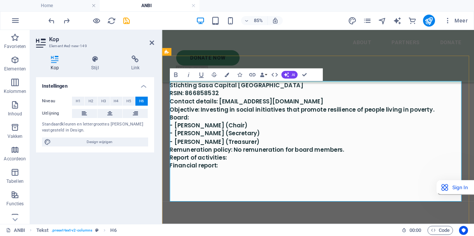
click at [376, 171] on h6 "Stichting Sasa Capital Africa RSIN: 866858532 Contact details: info@sasacapital…" at bounding box center [345, 161] width 349 height 142
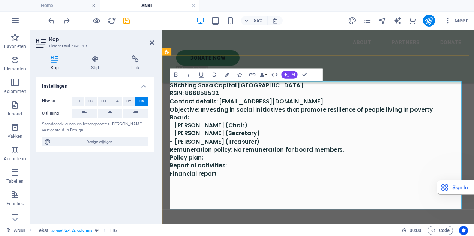
click at [377, 170] on h6 "Stichting Sasa Capital Africa RSIN: 866858532 Contact details: info@sasacapital…" at bounding box center [345, 165] width 349 height 151
click at [321, 171] on h6 "Stichting Sasa Capital Africa RSIN: 866858532 Contact details: info@sasacapital…" at bounding box center [345, 165] width 349 height 151
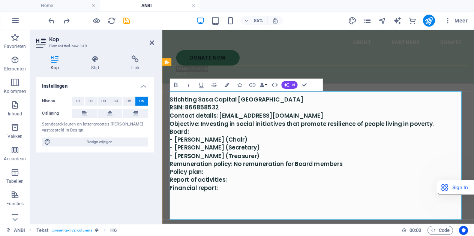
scroll to position [0, 0]
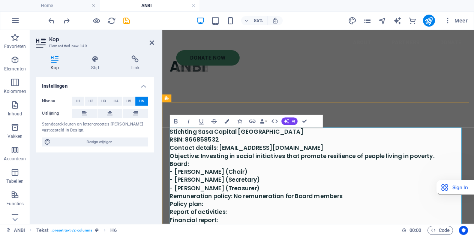
click at [195, 186] on h6 "Stichting Sasa Capital Africa RSIN: 866858532 Contact details: info@sasacapital…" at bounding box center [345, 220] width 349 height 151
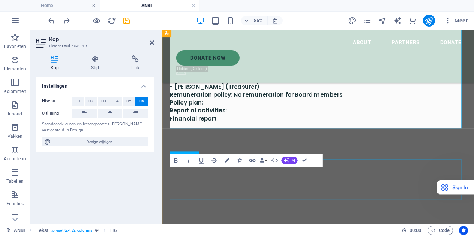
scroll to position [150, 0]
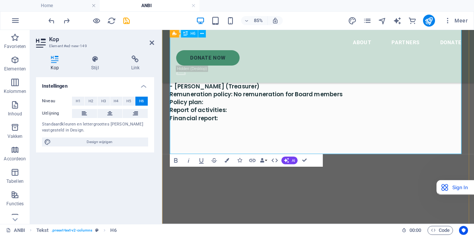
click at [253, 132] on h6 "Stichting Sasa Capital Africa RSIN: 866858532 Contact details: info@sasacapital…" at bounding box center [345, 100] width 349 height 151
click at [412, 230] on div "Stichting Sasa Capital Africa RSIN: 866858532 Contact details: info@sasacapital…" at bounding box center [345, 127] width 367 height 265
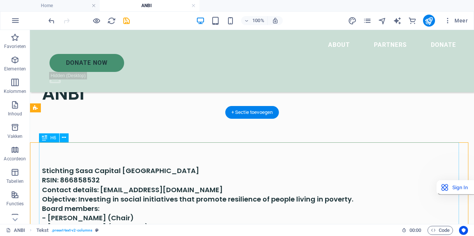
scroll to position [0, 0]
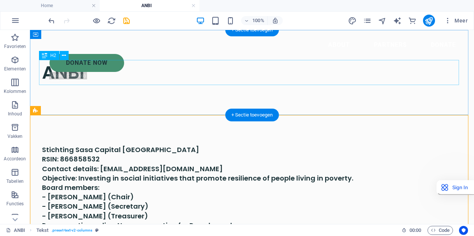
click at [82, 73] on div "ANBI" at bounding box center [252, 72] width 420 height 25
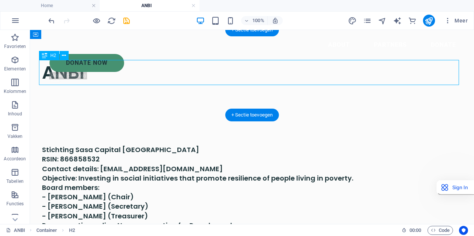
click at [79, 72] on div "ANBI" at bounding box center [252, 72] width 420 height 25
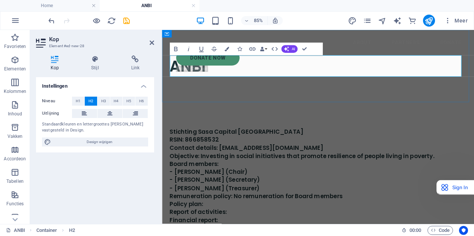
click at [214, 80] on h2 "ANBI" at bounding box center [345, 72] width 349 height 25
click at [220, 79] on h2 "ANBI" at bounding box center [345, 72] width 349 height 25
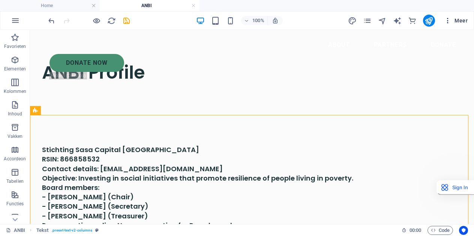
click at [465, 22] on span "Meer" at bounding box center [456, 20] width 24 height 7
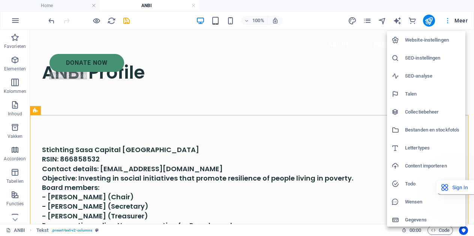
click at [465, 22] on div at bounding box center [237, 118] width 474 height 236
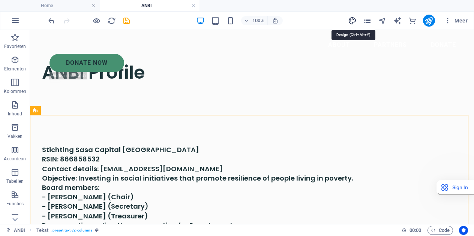
click at [354, 21] on icon "design" at bounding box center [352, 20] width 9 height 9
select select "px"
select select "300"
select select "px"
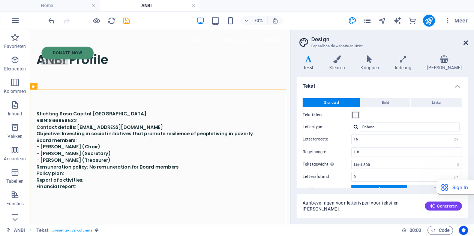
click at [466, 45] on icon at bounding box center [465, 43] width 4 height 6
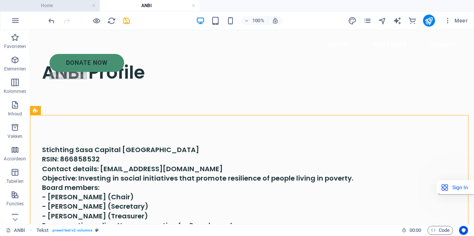
click at [50, 4] on h4 "Home" at bounding box center [50, 5] width 100 height 8
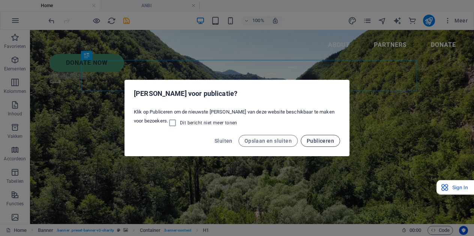
click at [328, 142] on span "Publiceren" at bounding box center [320, 141] width 27 height 6
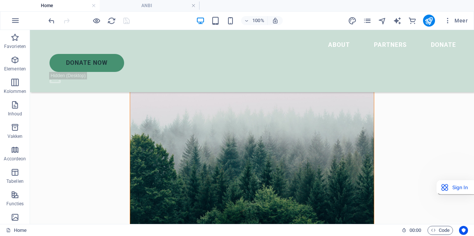
scroll to position [291, 0]
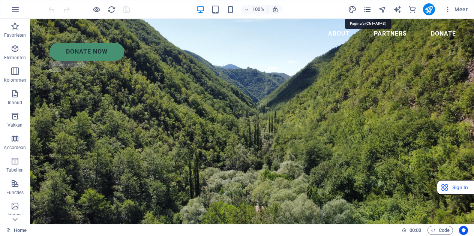
click at [368, 9] on icon "pages" at bounding box center [367, 9] width 9 height 9
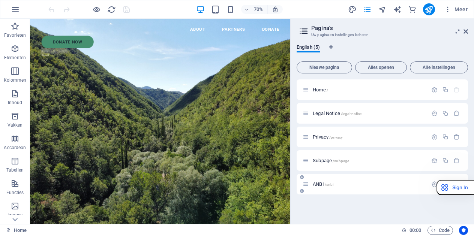
click at [319, 189] on div "ANBI /anbi" at bounding box center [382, 184] width 171 height 21
click at [319, 184] on span "ANBI /anbi" at bounding box center [323, 184] width 21 height 6
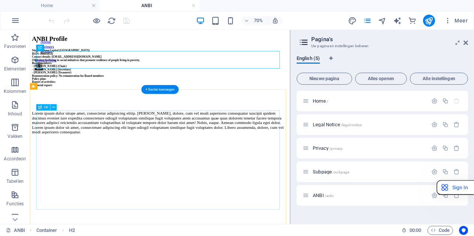
click at [97, 124] on div "Stichting Sasa Capital [GEOGRAPHIC_DATA] RSIN: 866858532 Contact details: [EMAI…" at bounding box center [215, 90] width 365 height 67
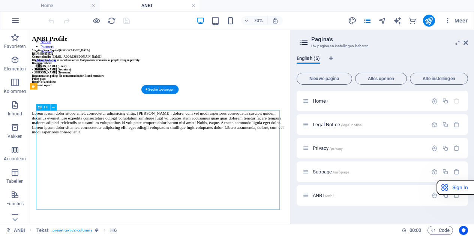
click at [97, 124] on div "Stichting Sasa Capital [GEOGRAPHIC_DATA] RSIN: 866858532 Contact details: [EMAI…" at bounding box center [215, 90] width 365 height 67
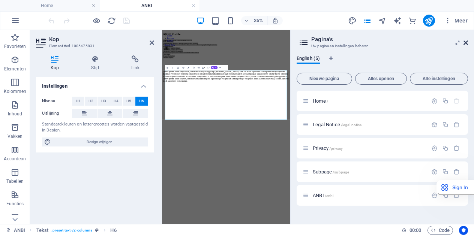
click at [467, 45] on icon at bounding box center [465, 43] width 4 height 6
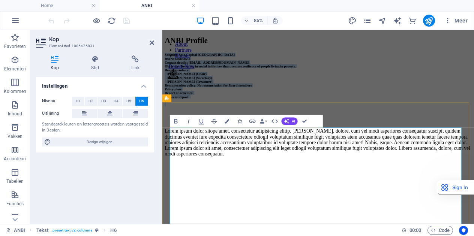
click at [245, 124] on h6 "Stichting Sasa Capital [GEOGRAPHIC_DATA] RSIN: 866858532 Contact details: [EMAI…" at bounding box center [345, 90] width 361 height 67
click at [242, 124] on h6 "Stichting Sasa Capital [GEOGRAPHIC_DATA] RSIN: 866858532 Contact details: [EMAI…" at bounding box center [345, 90] width 361 height 67
drag, startPoint x: 239, startPoint y: 253, endPoint x: 166, endPoint y: 142, distance: 132.8
click at [166, 142] on div "Stichting Sasa Capital [GEOGRAPHIC_DATA] RSIN: 866858532 Contact details: [EMAI…" at bounding box center [345, 118] width 361 height 123
click at [272, 124] on h6 "Stichting Sasa Capital [GEOGRAPHIC_DATA] RSIN: 866858532 Contact details: [EMAI…" at bounding box center [345, 90] width 361 height 67
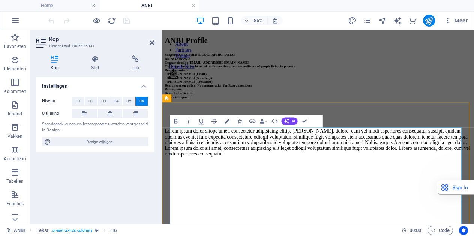
click at [234, 124] on h6 "Stichting Sasa Capital [GEOGRAPHIC_DATA] RSIN: 866858532 Contact details: [EMAI…" at bounding box center [345, 90] width 361 height 67
click at [239, 124] on h6 "Stichting Sasa Capital [GEOGRAPHIC_DATA] RSIN: 866858532 Contact details: [EMAI…" at bounding box center [345, 90] width 361 height 67
drag, startPoint x: 291, startPoint y: 179, endPoint x: 295, endPoint y: 192, distance: 13.4
click at [291, 124] on h6 "Stichting Sasa Capital [GEOGRAPHIC_DATA] RSIN: 866858532 Contact details: [EMAI…" at bounding box center [345, 90] width 361 height 67
click at [473, 124] on h6 "Stichting Sasa Capital [GEOGRAPHIC_DATA] RSIN: 866858532 Contact details: [EMAI…" at bounding box center [345, 90] width 361 height 67
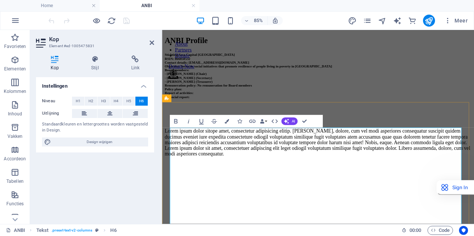
click at [391, 124] on h6 "Stichting Sasa Capital [GEOGRAPHIC_DATA] RSIN: 866858532 Contact details: [EMAI…" at bounding box center [345, 90] width 361 height 67
click at [368, 124] on h6 "Stichting Sasa Capital [GEOGRAPHIC_DATA] RSIN: 866858532 Contact details: [EMAI…" at bounding box center [345, 90] width 361 height 67
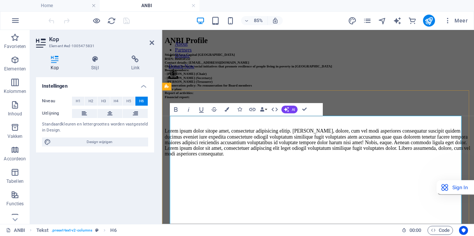
scroll to position [80, 0]
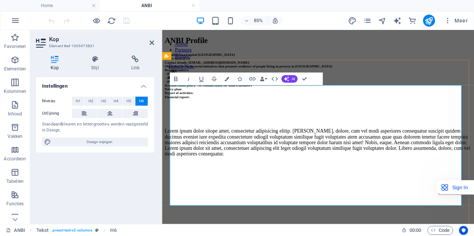
click at [379, 124] on h6 "Stichting Sasa Capital [GEOGRAPHIC_DATA] RSIN: 866858532 Contact details: [EMAI…" at bounding box center [345, 90] width 361 height 67
click at [392, 124] on h6 "Stichting Sasa Capital [GEOGRAPHIC_DATA] RSIN: 866858532 Contact details: [EMAI…" at bounding box center [345, 90] width 361 height 67
click at [389, 124] on h6 "Stichting Sasa Capital [GEOGRAPHIC_DATA] RSIN: 866858532 Contact details: [EMAI…" at bounding box center [345, 90] width 361 height 67
click at [302, 124] on h6 "Stichting Sasa Capital [GEOGRAPHIC_DATA] RSIN: 866858532 Contact details: [EMAI…" at bounding box center [345, 90] width 361 height 67
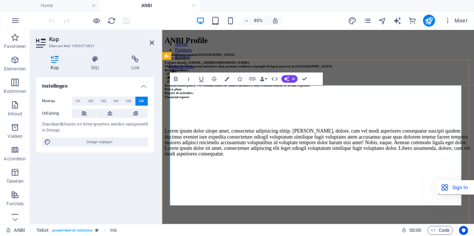
click at [289, 124] on h6 "Stichting Sasa Capital [GEOGRAPHIC_DATA] RSIN: 866858532 Contact details: [EMAI…" at bounding box center [345, 90] width 361 height 67
drag, startPoint x: 210, startPoint y: 187, endPoint x: 171, endPoint y: 183, distance: 38.8
click at [171, 124] on h6 "Stichting Sasa Capital [GEOGRAPHIC_DATA] RSIN: 866858532 Contact details: [EMAI…" at bounding box center [345, 90] width 361 height 67
click at [136, 63] on icon at bounding box center [135, 58] width 37 height 7
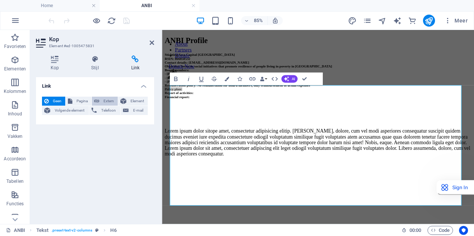
click at [107, 102] on span "Extern" at bounding box center [109, 101] width 14 height 9
select select "blank"
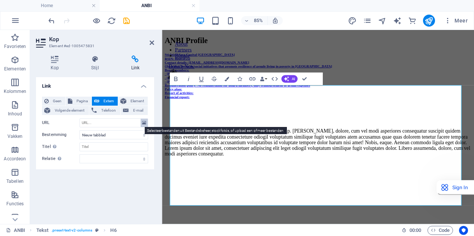
click at [145, 125] on icon at bounding box center [144, 123] width 4 height 8
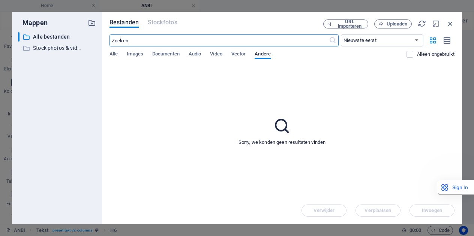
scroll to position [0, 0]
click at [40, 38] on p "Alle bestanden" at bounding box center [57, 37] width 49 height 9
click at [114, 55] on span "Alle" at bounding box center [113, 54] width 8 height 10
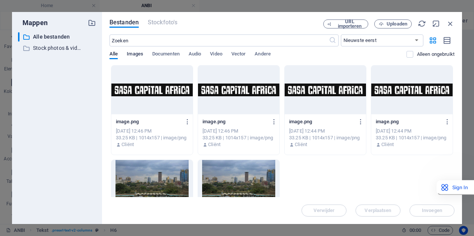
click at [135, 57] on span "Images" at bounding box center [135, 54] width 16 height 10
click at [166, 54] on span "Documenten" at bounding box center [165, 54] width 27 height 10
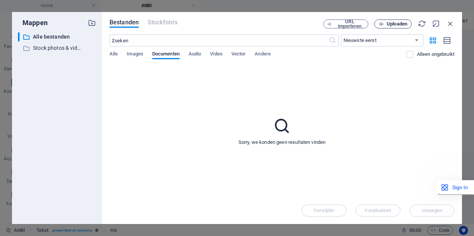
click at [398, 26] on span "Uploaden" at bounding box center [396, 24] width 21 height 4
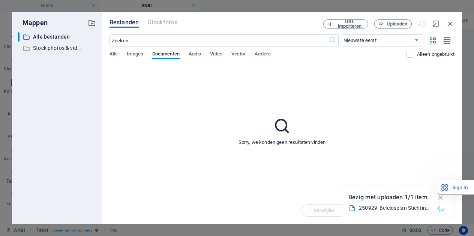
type input "[URL][DOMAIN_NAME]"
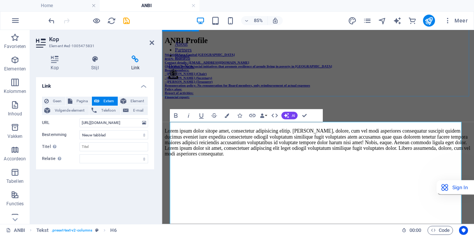
scroll to position [127, 0]
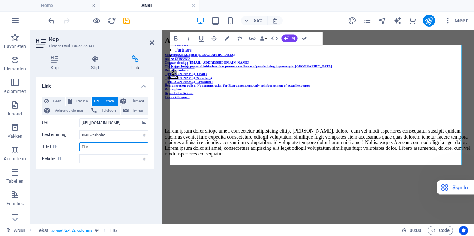
click at [107, 146] on input "Titel Aanvullende linkomschrijving, mag niet gelijk zijn aan de linktekst. De t…" at bounding box center [113, 146] width 69 height 9
type input "ANBI Profile"
click at [151, 43] on icon at bounding box center [152, 43] width 4 height 6
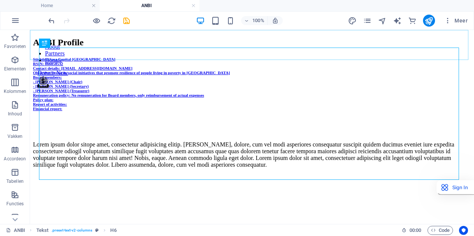
click at [346, 43] on nav "About Partners Donate" at bounding box center [252, 53] width 444 height 20
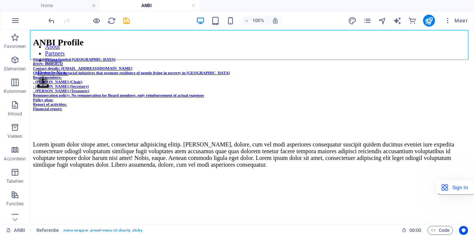
click at [345, 46] on nav "About Partners Donate" at bounding box center [252, 53] width 444 height 20
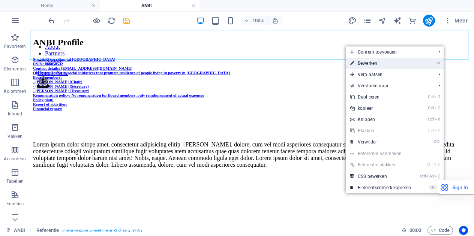
drag, startPoint x: 379, startPoint y: 65, endPoint x: 255, endPoint y: 41, distance: 126.3
click at [379, 65] on link "⏎ Bewerken" at bounding box center [381, 63] width 70 height 11
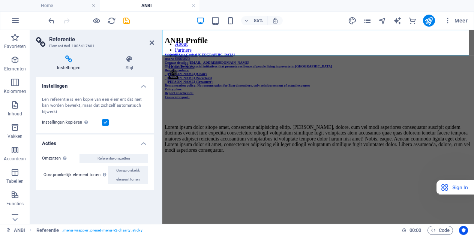
click at [385, 45] on nav "About Partners Donate" at bounding box center [345, 53] width 367 height 20
click at [387, 45] on nav "About Partners Donate" at bounding box center [345, 53] width 367 height 20
click at [400, 44] on nav "About Partners Donate" at bounding box center [345, 53] width 367 height 20
click at [153, 43] on icon at bounding box center [152, 43] width 4 height 6
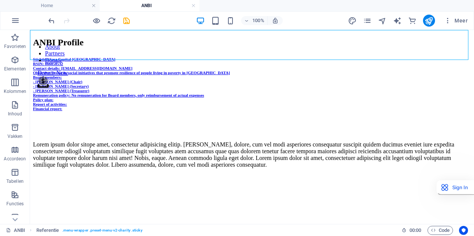
click at [342, 46] on nav "About Partners Donate" at bounding box center [252, 53] width 444 height 20
click at [346, 44] on nav "About Partners Donate" at bounding box center [252, 53] width 444 height 20
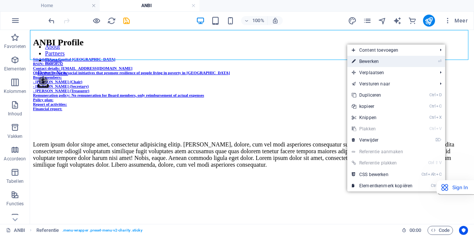
click at [371, 63] on link "⏎ Bewerken" at bounding box center [382, 61] width 70 height 11
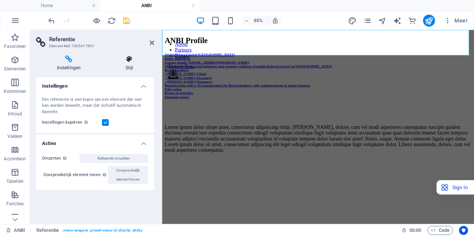
click at [135, 56] on icon at bounding box center [129, 58] width 49 height 7
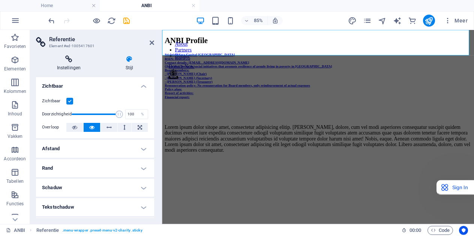
click at [70, 69] on h4 "Instellingen" at bounding box center [70, 63] width 69 height 16
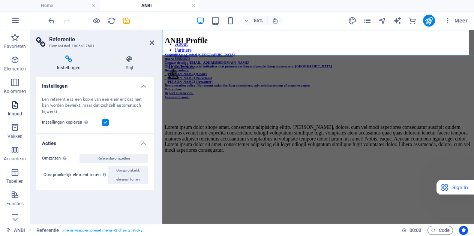
click at [19, 108] on icon "button" at bounding box center [14, 104] width 9 height 9
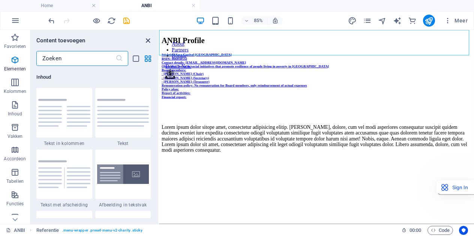
scroll to position [1312, 0]
click at [149, 41] on icon "close panel" at bounding box center [148, 40] width 9 height 9
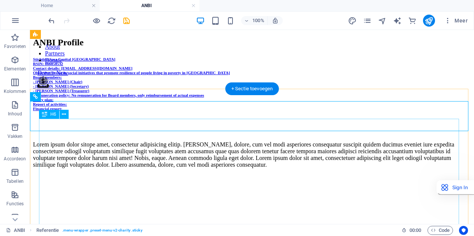
scroll to position [0, 0]
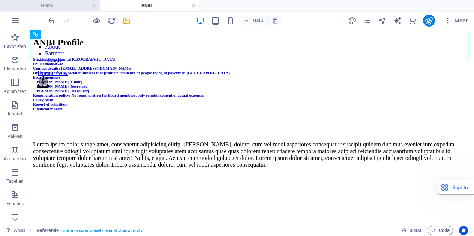
click at [55, 8] on h4 "Home" at bounding box center [50, 5] width 100 height 8
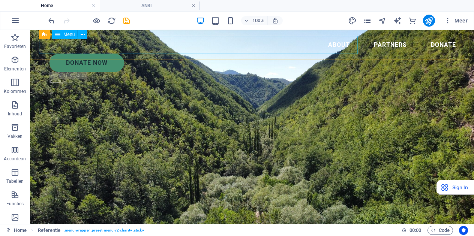
click at [346, 45] on nav "About Partners Donate" at bounding box center [252, 45] width 420 height 18
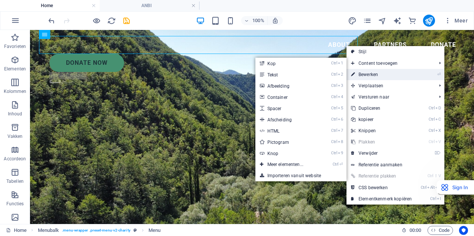
click at [369, 73] on link "⏎ Bewerken" at bounding box center [381, 74] width 70 height 11
select select
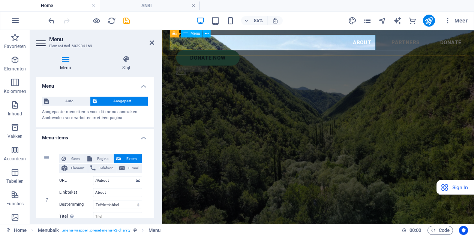
click at [391, 46] on nav "About Partners Donate" at bounding box center [345, 45] width 349 height 18
click at [392, 43] on nav "About Partners Donate" at bounding box center [345, 45] width 349 height 18
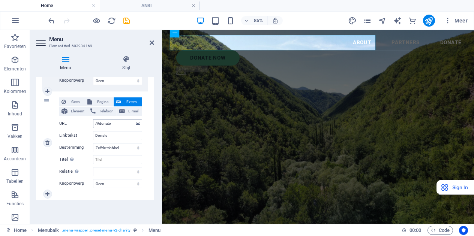
scroll to position [263, 0]
click at [100, 102] on span "Pagina" at bounding box center [102, 102] width 17 height 9
select select
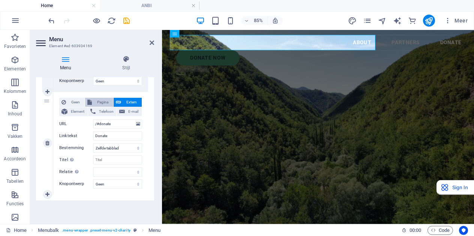
select select
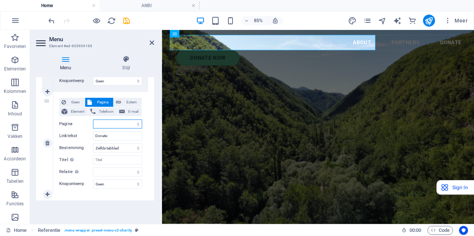
click at [115, 124] on select "Home Legal Notice Privacy Subpage ANBI" at bounding box center [117, 124] width 49 height 9
select select "4"
click at [93, 120] on select "Home Legal Notice Privacy Subpage ANBI" at bounding box center [117, 124] width 49 height 9
select select
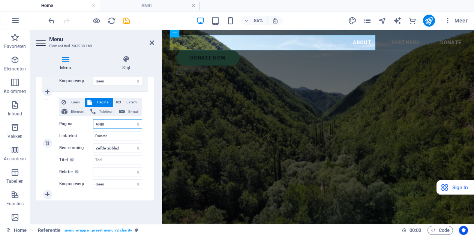
select select
click at [99, 135] on input "Donate" at bounding box center [117, 136] width 49 height 9
type input "ANBI"
select select
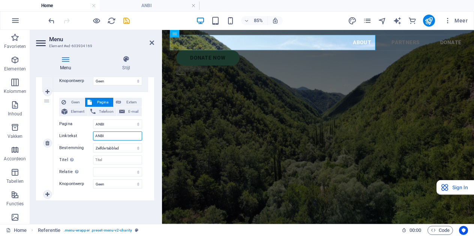
select select
type input "ANBI"
click at [149, 133] on div "1 Geen Pagina Extern Element Telefoon E-mail Pagina Home Legal Notice Privacy S…" at bounding box center [95, 40] width 118 height 321
click at [151, 43] on icon at bounding box center [152, 43] width 4 height 6
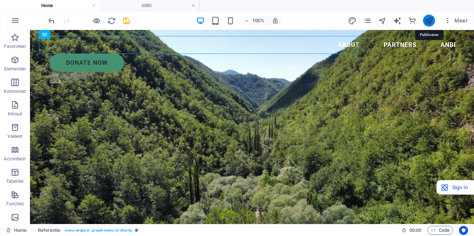
click at [429, 21] on icon "publish" at bounding box center [428, 20] width 9 height 9
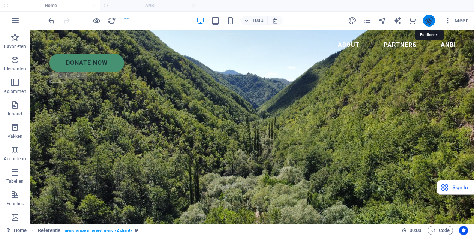
checkbox input "false"
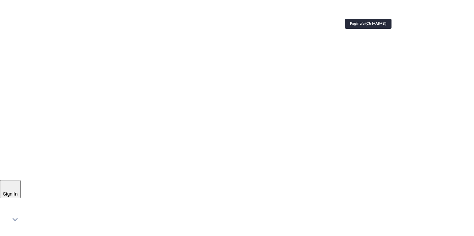
click at [367, 9] on icon "pages" at bounding box center [367, 9] width 9 height 9
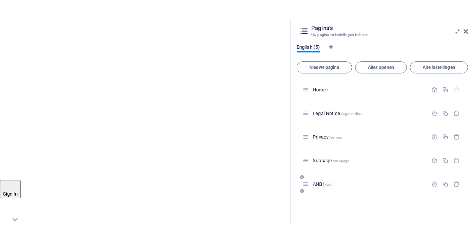
click at [319, 181] on div "ANBI /anbi" at bounding box center [365, 184] width 125 height 9
click at [319, 183] on span "ANBI /anbi" at bounding box center [323, 184] width 21 height 6
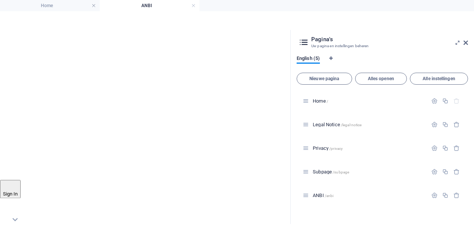
click at [108, 145] on div "Stichting Sasa Capital [GEOGRAPHIC_DATA] RSIN: 866858532 Contact details: [EMAI…" at bounding box center [215, 116] width 365 height 118
drag, startPoint x: 124, startPoint y: 129, endPoint x: 194, endPoint y: 238, distance: 129.0
click at [194, 175] on div "Stichting Sasa Capital [GEOGRAPHIC_DATA] RSIN: 866858532 Contact details: [EMAI…" at bounding box center [215, 116] width 365 height 118
click at [214, 120] on div "Stichting Sasa Capital [GEOGRAPHIC_DATA] RSIN: 866858532 Contact details: [EMAI…" at bounding box center [215, 88] width 365 height 63
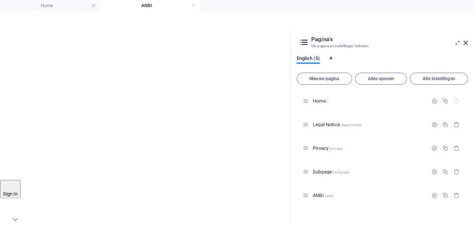
click at [133, 120] on div "Stichting Sasa Capital [GEOGRAPHIC_DATA] RSIN: 866858532 Contact details: [EMAI…" at bounding box center [215, 88] width 365 height 63
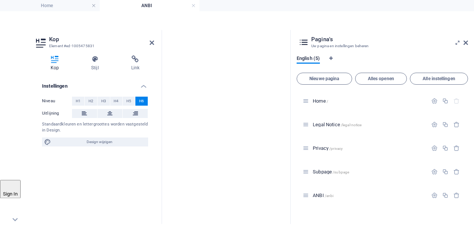
click at [102, 157] on div "Kop Element #ed-1005475831 Kop Stijl Link Instellingen Niveau H1 H2 H3 H4 H5 H6…" at bounding box center [160, 127] width 260 height 194
click at [91, 143] on span "Design wijzigen" at bounding box center [99, 142] width 93 height 9
select select "px"
select select "300"
select select "px"
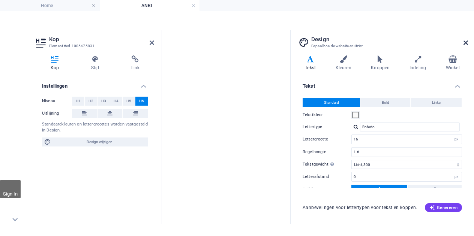
click at [466, 43] on icon at bounding box center [465, 43] width 4 height 6
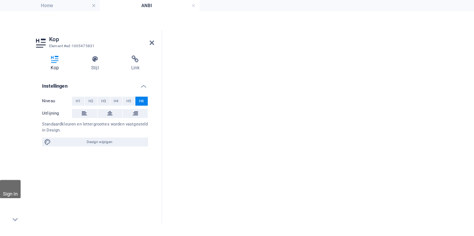
scroll to position [95, 0]
click at [228, 66] on icon "button" at bounding box center [227, 66] width 4 height 4
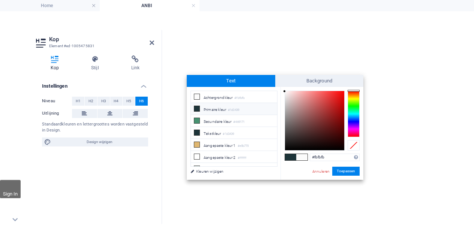
click at [196, 107] on icon at bounding box center [196, 108] width 5 height 5
type input "#1d3439"
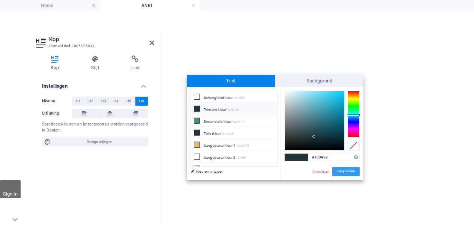
click at [342, 172] on button "Toepassen" at bounding box center [345, 171] width 27 height 9
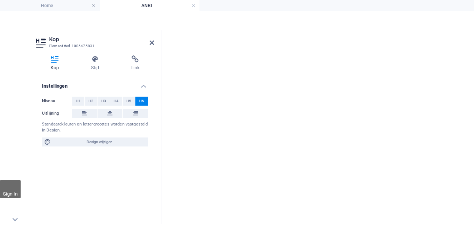
click at [370, 175] on div "Lorem ipsum dolor sitope amet, consectetur adipisicing elitip. [PERSON_NAME], d…" at bounding box center [345, 158] width 361 height 34
click at [381, 175] on div "Lorem ipsum dolor sitope amet, consectetur adipisicing elitip. [PERSON_NAME], d…" at bounding box center [345, 158] width 361 height 34
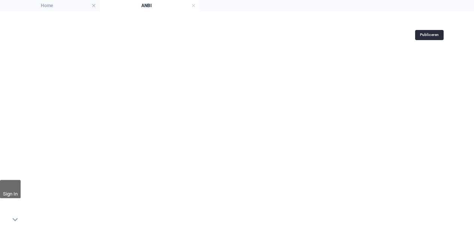
click at [427, 20] on icon "publish" at bounding box center [428, 20] width 9 height 9
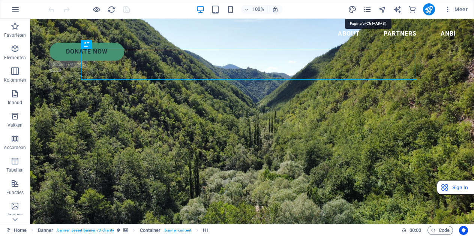
click at [370, 9] on icon "pages" at bounding box center [367, 9] width 9 height 9
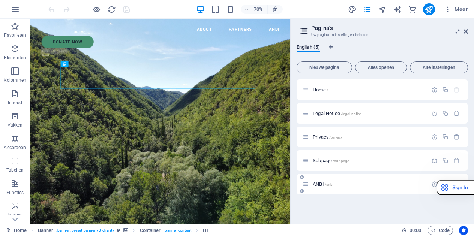
click at [325, 182] on span "ANBI /anbi" at bounding box center [323, 184] width 21 height 6
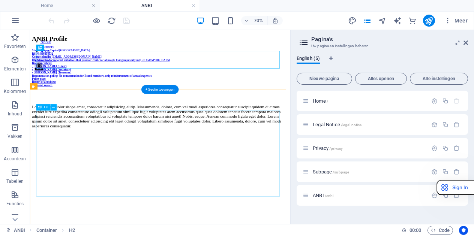
click at [111, 115] on div "Stichting Sasa Capital [GEOGRAPHIC_DATA] RSIN: 866858532 Contact details: [EMAI…" at bounding box center [215, 86] width 365 height 58
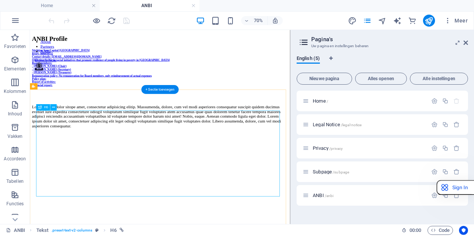
click at [109, 115] on div "Stichting Sasa Capital [GEOGRAPHIC_DATA] RSIN: 866858532 Contact details: [EMAI…" at bounding box center [215, 86] width 365 height 58
click at [104, 115] on div "Stichting Sasa Capital [GEOGRAPHIC_DATA] RSIN: 866858532 Contact details: [EMAI…" at bounding box center [215, 86] width 365 height 58
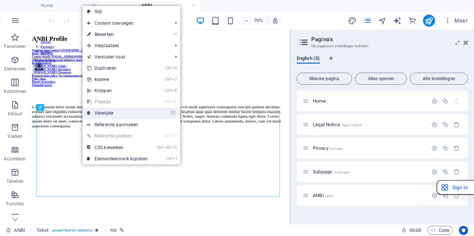
click at [116, 112] on link "⌦ Verwijder" at bounding box center [117, 113] width 70 height 11
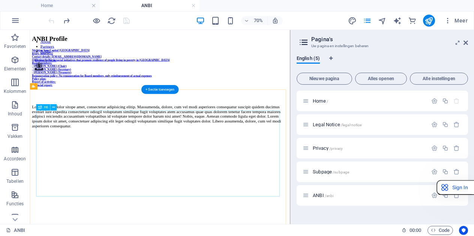
click at [112, 115] on div "Stichting Sasa Capital [GEOGRAPHIC_DATA] RSIN: 866858532 Contact details: [EMAI…" at bounding box center [215, 86] width 365 height 58
click at [52, 108] on icon at bounding box center [53, 108] width 3 height 6
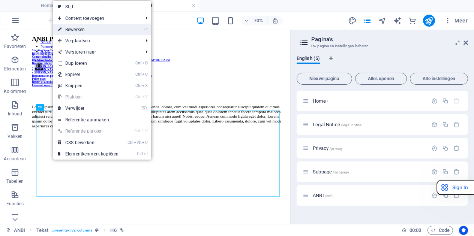
click at [100, 33] on link "⏎ Bewerken" at bounding box center [88, 29] width 70 height 11
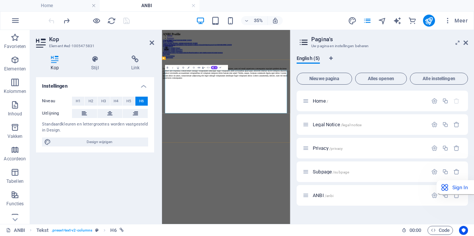
drag, startPoint x: 229, startPoint y: 202, endPoint x: 375, endPoint y: 174, distance: 148.4
click at [375, 171] on div "Stichting Sasa Capital Africa RSIN: 866858532 Contact details: info@sasacapital…" at bounding box center [345, 114] width 360 height 114
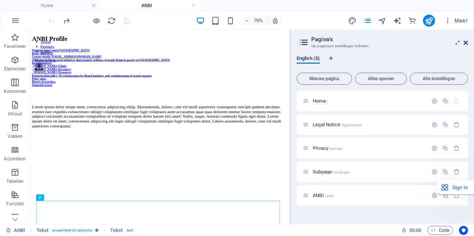
click at [467, 40] on icon at bounding box center [465, 43] width 4 height 6
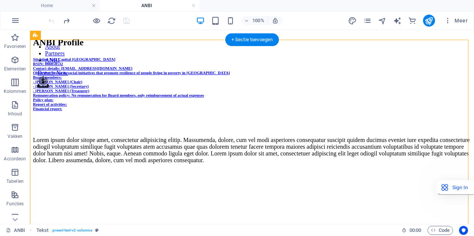
scroll to position [84, 0]
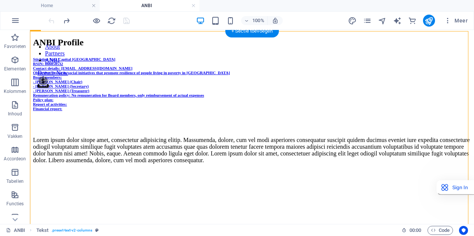
drag, startPoint x: 97, startPoint y: 213, endPoint x: 68, endPoint y: 167, distance: 54.1
click at [68, 115] on div "Stichting Sasa Capital Africa RSIN: 866858532 Contact details: info@sasacapital…" at bounding box center [252, 86] width 438 height 58
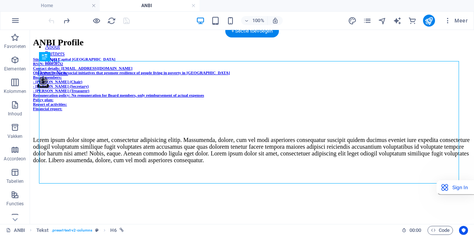
drag, startPoint x: 92, startPoint y: 170, endPoint x: 54, endPoint y: 132, distance: 53.8
click at [53, 115] on div "Stichting Sasa Capital Africa RSIN: 866858532 Contact details: info@sasacapital…" at bounding box center [252, 86] width 438 height 58
click at [94, 115] on div "Stichting Sasa Capital Africa RSIN: 866858532 Contact details: info@sasacapital…" at bounding box center [252, 86] width 438 height 58
click at [64, 115] on div "Stichting Sasa Capital Africa RSIN: 866858532 Contact details: info@sasacapital…" at bounding box center [252, 86] width 438 height 58
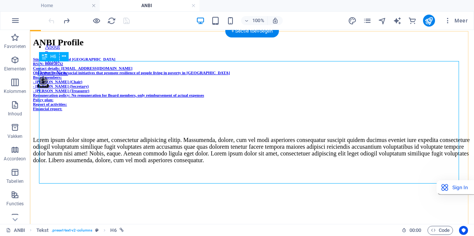
scroll to position [0, 0]
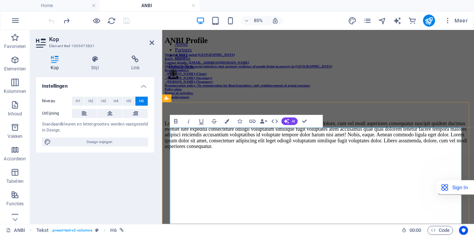
drag, startPoint x: 229, startPoint y: 173, endPoint x: 215, endPoint y: 175, distance: 14.7
click at [215, 111] on span "Stichting Sasa Capital Africa RSIN: 866858532 Contact details: info@sasacapital…" at bounding box center [263, 84] width 197 height 54
click at [137, 64] on h4 "Link" at bounding box center [135, 63] width 37 height 16
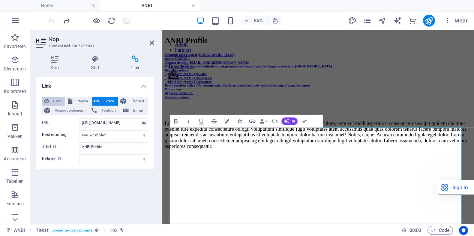
click at [52, 102] on span "Geen" at bounding box center [57, 101] width 12 height 9
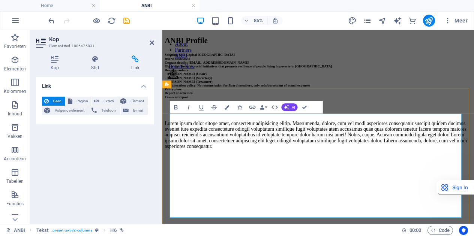
scroll to position [27, 0]
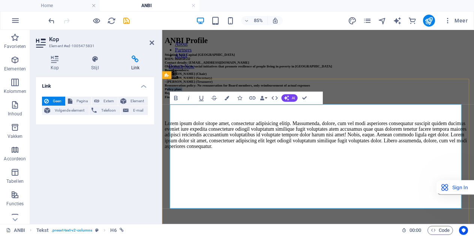
drag, startPoint x: 210, startPoint y: 208, endPoint x: 174, endPoint y: 203, distance: 37.1
click at [174, 115] on h6 "Stichting Sasa Capital Africa RSIN: 866858532 Contact details: info@sasacapital…" at bounding box center [345, 86] width 361 height 58
click at [106, 103] on span "Extern" at bounding box center [109, 101] width 14 height 9
select select "blank"
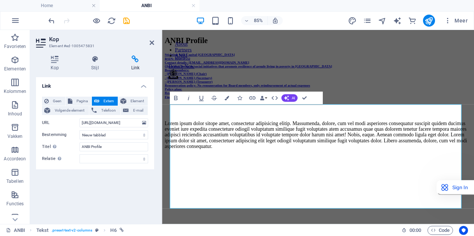
scroll to position [0, 0]
click at [433, 16] on icon "publish" at bounding box center [428, 20] width 9 height 9
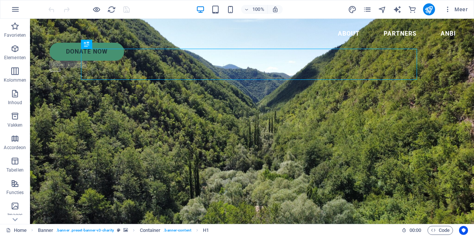
click at [373, 11] on div "Meer" at bounding box center [409, 9] width 123 height 12
click at [370, 11] on icon "pages" at bounding box center [367, 9] width 9 height 9
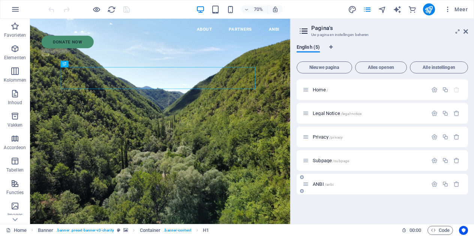
click at [319, 183] on span "ANBI /anbi" at bounding box center [323, 184] width 21 height 6
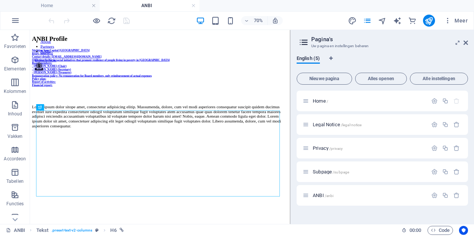
click at [466, 39] on h2 "Pagina's" at bounding box center [389, 39] width 157 height 7
click at [466, 43] on icon at bounding box center [465, 43] width 4 height 6
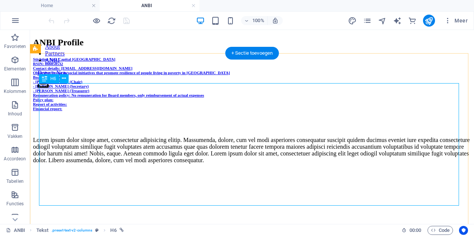
scroll to position [102, 0]
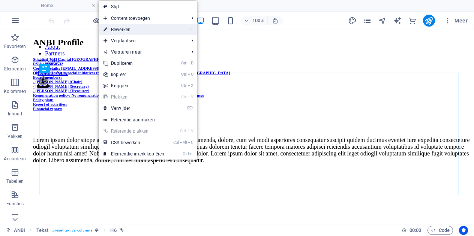
click at [145, 27] on link "⏎ Bewerken" at bounding box center [134, 29] width 70 height 11
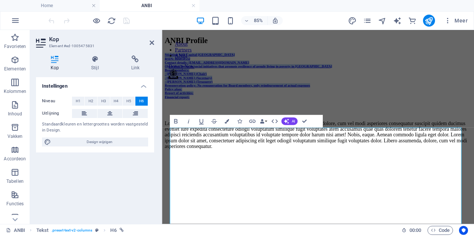
scroll to position [0, 0]
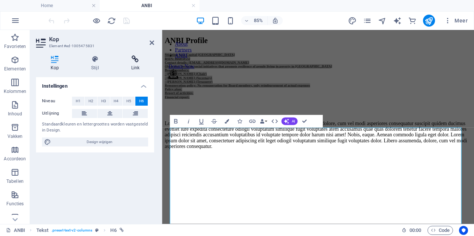
click at [138, 63] on h4 "Link" at bounding box center [135, 63] width 37 height 16
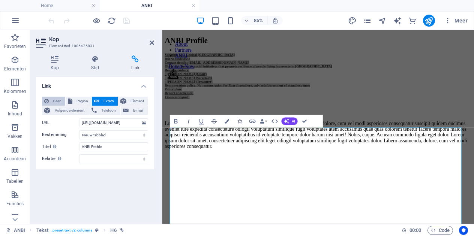
click at [51, 102] on span "Geen" at bounding box center [57, 101] width 12 height 9
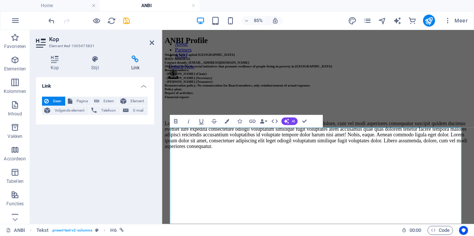
click at [51, 102] on span "Geen" at bounding box center [57, 101] width 12 height 9
click at [71, 146] on div "Link Geen Pagina Extern Element Volgende element Telefoon E-mail Pagina Home Le…" at bounding box center [95, 147] width 118 height 141
click at [50, 59] on icon at bounding box center [54, 58] width 37 height 7
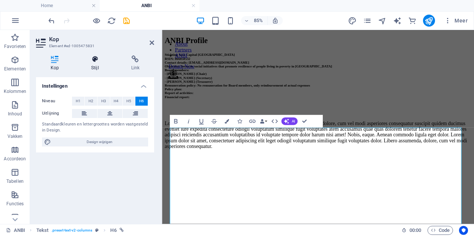
click at [90, 62] on icon at bounding box center [94, 58] width 37 height 7
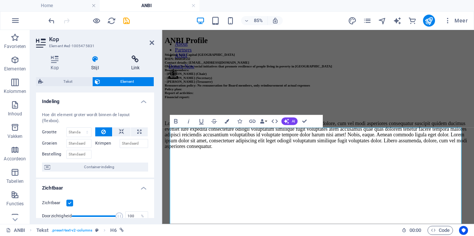
click at [137, 63] on h4 "Link" at bounding box center [135, 63] width 37 height 16
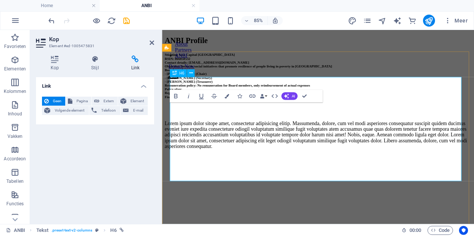
scroll to position [67, 0]
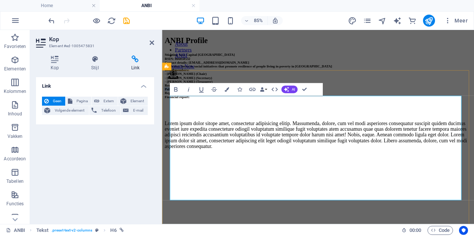
drag, startPoint x: 223, startPoint y: 198, endPoint x: 171, endPoint y: 199, distance: 51.7
click at [171, 115] on h6 "Stichting Sasa Capital Africa RSIN: 866858532 Contact details: info@sasacapital…" at bounding box center [345, 86] width 361 height 58
click at [228, 115] on h6 "Stichting Sasa Capital Africa RSIN: 866858532 Contact details: info@sasacapital…" at bounding box center [345, 86] width 361 height 58
drag, startPoint x: 228, startPoint y: 218, endPoint x: 172, endPoint y: 199, distance: 59.0
click at [172, 115] on h6 "Stichting Sasa Capital Africa RSIN: 866858532 Contact details: info@sasacapital…" at bounding box center [345, 86] width 361 height 58
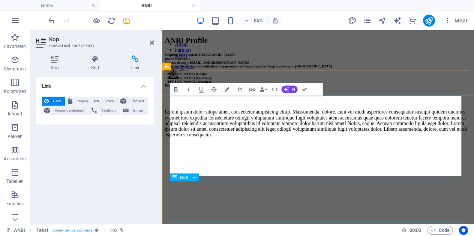
click at [214, 157] on div "Lorem ipsum dolor sitope amet, consectetur adipisicing elitip. Massumenda, dolo…" at bounding box center [345, 140] width 361 height 34
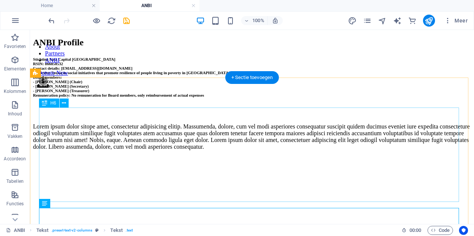
click at [196, 102] on div "Stichting Sasa Capital Africa RSIN: 866858532 Contact details: info@sasacapital…" at bounding box center [252, 79] width 438 height 45
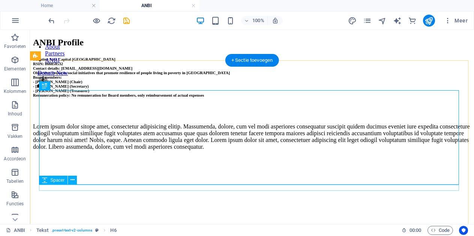
scroll to position [95, 0]
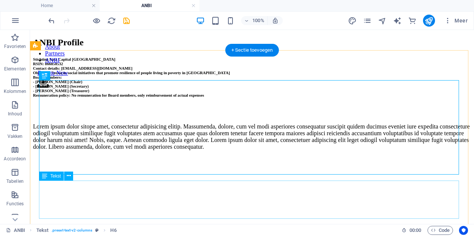
click at [86, 150] on div "Lorem ipsum dolor sitope amet, consectetur adipisicing elitip. Massumenda, dolo…" at bounding box center [252, 136] width 438 height 27
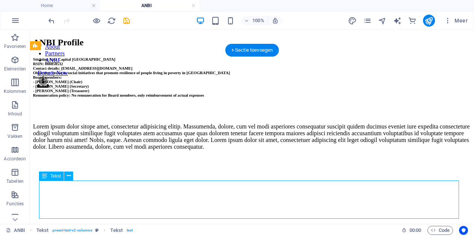
click at [54, 150] on div "Lorem ipsum dolor sitope amet, consectetur adipisicing elitip. Massumenda, dolo…" at bounding box center [252, 136] width 438 height 27
click at [51, 150] on div "Lorem ipsum dolor sitope amet, consectetur adipisicing elitip. Massumenda, dolo…" at bounding box center [252, 136] width 438 height 27
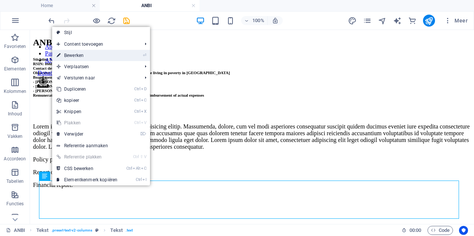
click at [86, 54] on link "⏎ Bewerken" at bounding box center [87, 55] width 70 height 11
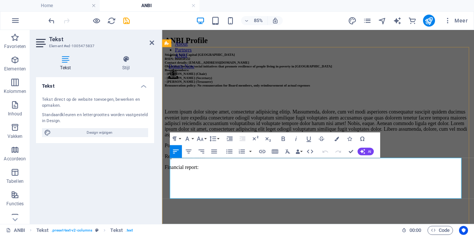
click at [187, 157] on p "Lorem ipsum dolor sitope amet, consectetur adipisicing elitip. Massumenda, dolo…" at bounding box center [345, 140] width 361 height 34
click at [136, 60] on icon at bounding box center [126, 58] width 56 height 7
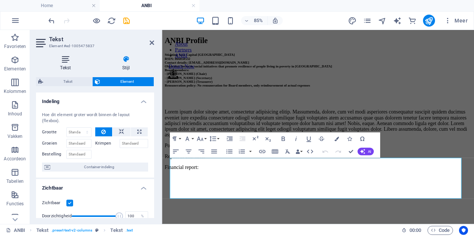
click at [70, 60] on icon at bounding box center [65, 58] width 59 height 7
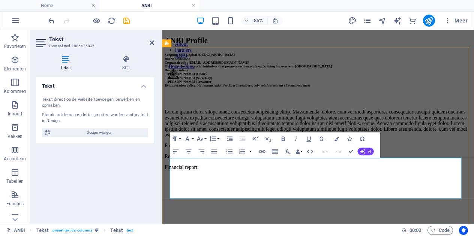
click at [221, 157] on p "Lorem ipsum dolor sitope amet, consectetur adipisicing elitip. Massumenda, dolo…" at bounding box center [345, 140] width 361 height 34
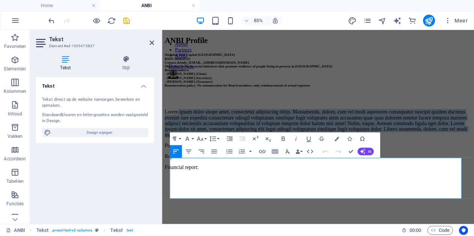
drag, startPoint x: 187, startPoint y: 187, endPoint x: 532, endPoint y: 251, distance: 351.1
click at [473, 201] on html "About Partners ANBI Donate Now .fa-secondary{opacity:.4} ANBI Profile Stichting…" at bounding box center [345, 115] width 367 height 171
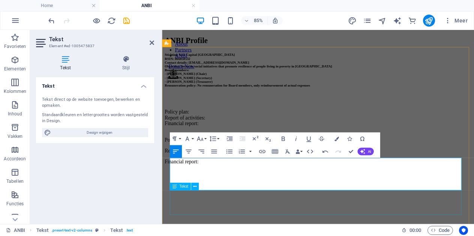
click at [410, 189] on div "Policy plan: Report of activities: Financial report:" at bounding box center [345, 172] width 361 height 32
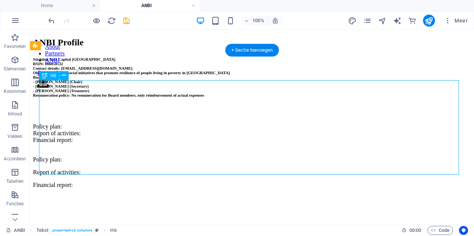
drag, startPoint x: 154, startPoint y: 162, endPoint x: 94, endPoint y: 139, distance: 63.8
click at [94, 102] on div "Stichting Sasa Capital [GEOGRAPHIC_DATA] RSIN: 866858532 Contact details: [EMAI…" at bounding box center [252, 79] width 438 height 45
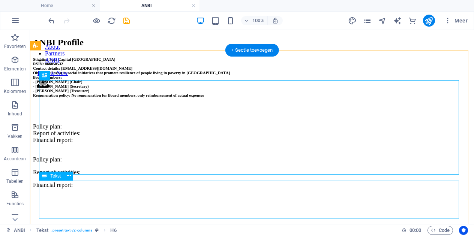
click at [88, 150] on div "Policy plan: Report of activities: Financial report:" at bounding box center [252, 136] width 438 height 27
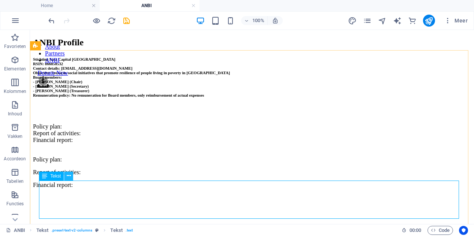
click at [72, 177] on button at bounding box center [68, 176] width 9 height 9
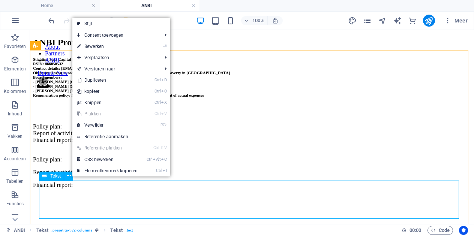
click at [45, 178] on icon at bounding box center [44, 176] width 5 height 9
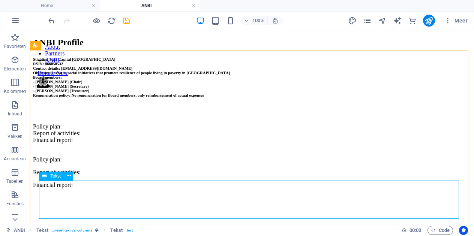
click at [46, 177] on icon at bounding box center [44, 176] width 5 height 9
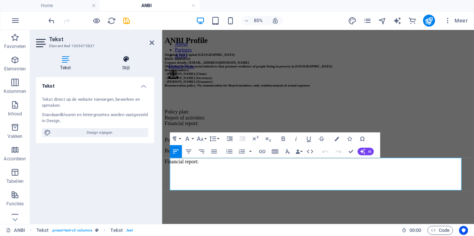
click at [128, 63] on icon at bounding box center [126, 58] width 56 height 7
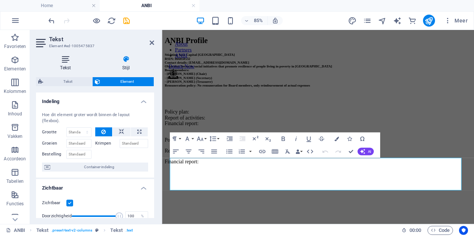
click at [69, 63] on icon at bounding box center [65, 58] width 59 height 7
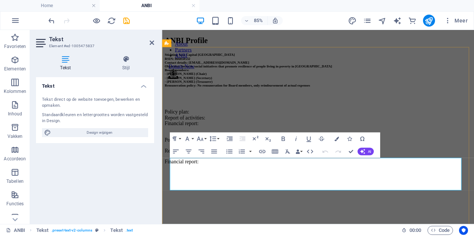
click at [207, 150] on p "Policy plan: Report of activities: Financial report:" at bounding box center [345, 136] width 361 height 27
click at [274, 150] on p "Policy plan: Report of activities: Financial report:" at bounding box center [345, 136] width 361 height 27
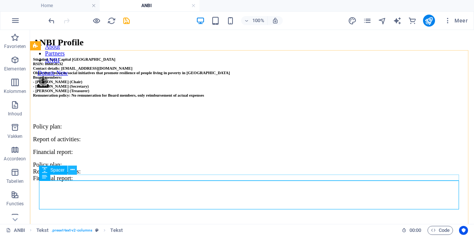
click at [72, 170] on icon at bounding box center [72, 170] width 4 height 8
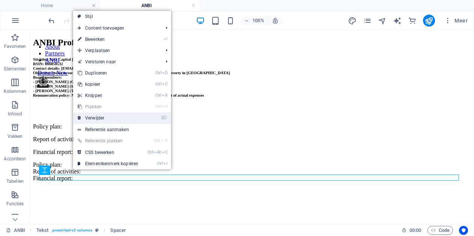
click at [99, 115] on link "⌦ Verwijder" at bounding box center [108, 117] width 70 height 11
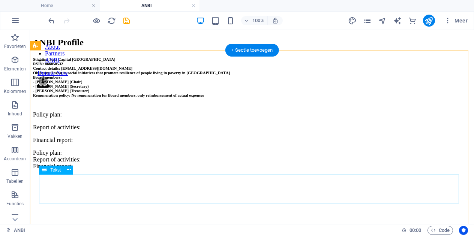
click at [112, 144] on div "Policy plan: Report of activities: Financial report:" at bounding box center [252, 127] width 438 height 32
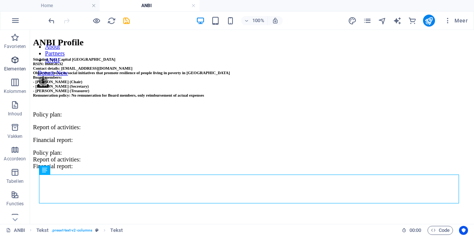
click at [16, 63] on icon "button" at bounding box center [14, 59] width 9 height 9
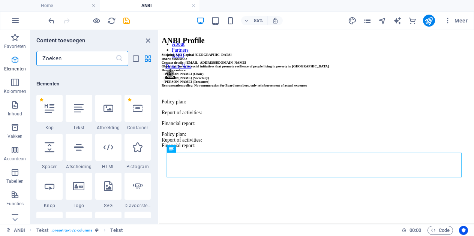
scroll to position [80, 0]
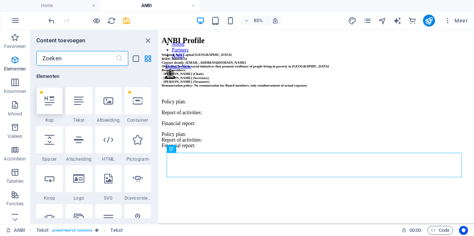
click at [48, 103] on icon at bounding box center [50, 101] width 10 height 10
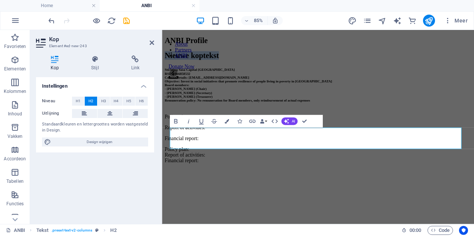
scroll to position [0, 0]
click at [153, 42] on icon at bounding box center [152, 43] width 4 height 6
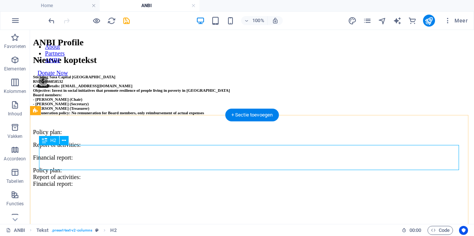
click at [145, 65] on div "Nieuwe koptekst" at bounding box center [252, 60] width 438 height 10
click at [64, 141] on icon at bounding box center [64, 141] width 4 height 8
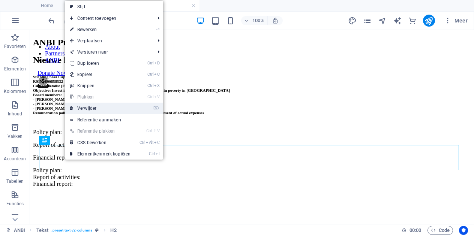
click at [94, 108] on link "⌦ Verwijder" at bounding box center [100, 108] width 70 height 11
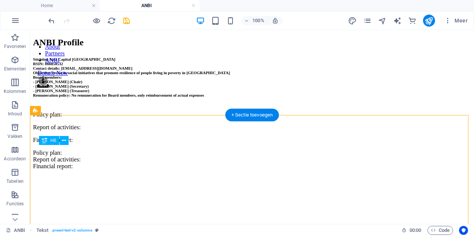
drag, startPoint x: 159, startPoint y: 169, endPoint x: 160, endPoint y: 162, distance: 7.3
click at [160, 102] on div "Stichting Sasa Capital Africa RSIN: 866858532 Contact details: info@sasacapital…" at bounding box center [252, 79] width 438 height 45
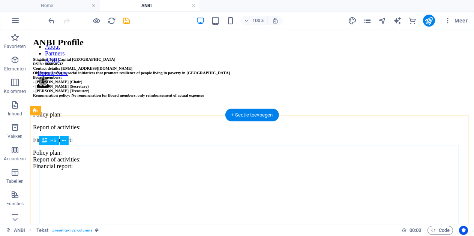
click at [166, 102] on div "Stichting Sasa Capital Africa RSIN: 866858532 Contact details: info@sasacapital…" at bounding box center [252, 79] width 438 height 45
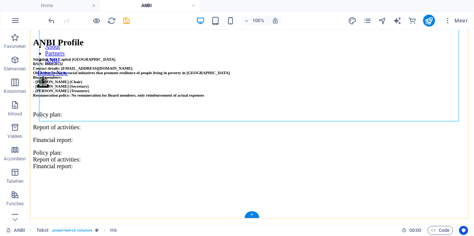
scroll to position [120, 0]
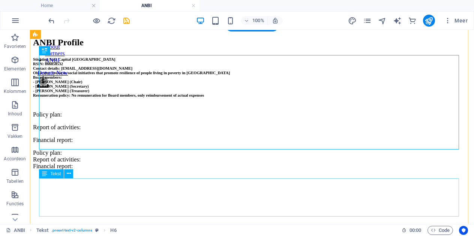
click at [125, 177] on div "Policy plan: Report of activities: Financial report:" at bounding box center [252, 163] width 438 height 27
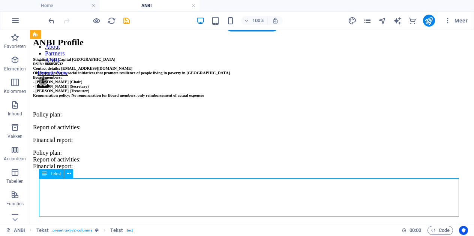
click at [97, 177] on div "Policy plan: Report of activities: Financial report:" at bounding box center [252, 163] width 438 height 27
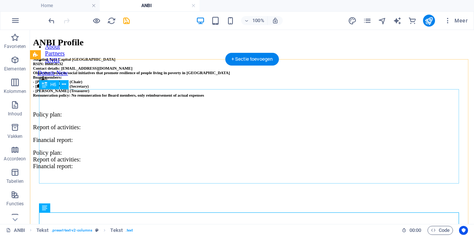
scroll to position [37, 0]
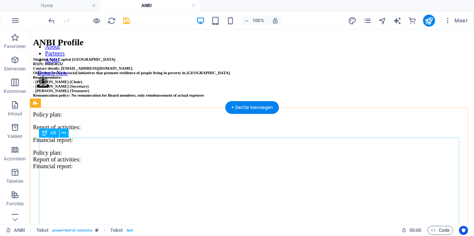
click at [106, 102] on div "Stichting Sasa Capital Africa RSIN: 866858532 Contact details: info@sasacapital…" at bounding box center [252, 79] width 438 height 45
click at [54, 132] on span "H6" at bounding box center [53, 133] width 6 height 4
click at [64, 133] on icon at bounding box center [64, 133] width 4 height 8
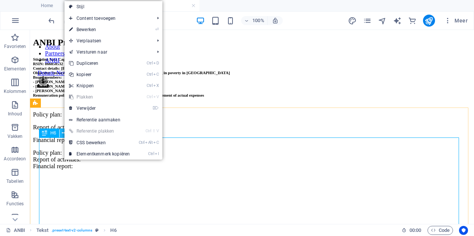
click at [64, 133] on icon at bounding box center [64, 133] width 4 height 8
click at [15, 64] on span "Elementen" at bounding box center [15, 64] width 30 height 18
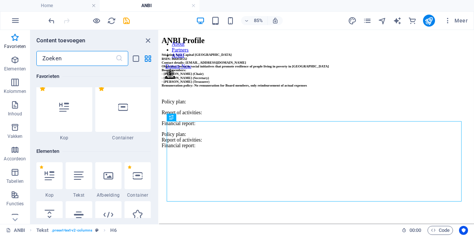
scroll to position [0, 0]
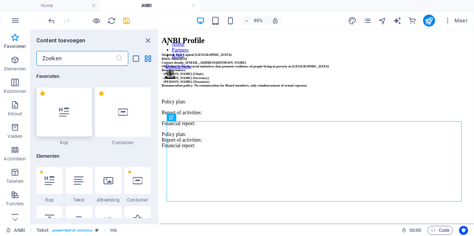
click at [69, 128] on div at bounding box center [64, 111] width 56 height 49
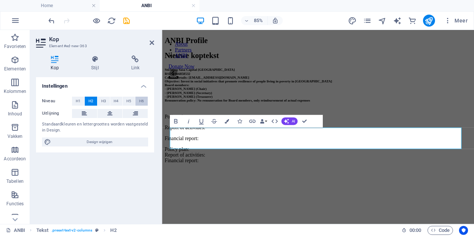
click at [143, 103] on span "H6" at bounding box center [141, 101] width 5 height 9
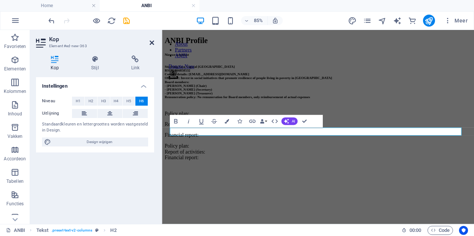
click at [151, 44] on icon at bounding box center [152, 43] width 4 height 6
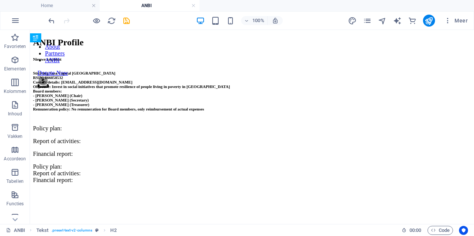
scroll to position [152, 0]
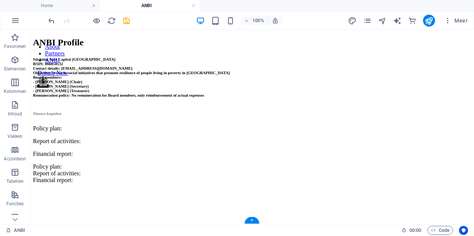
drag, startPoint x: 76, startPoint y: 151, endPoint x: 58, endPoint y: 129, distance: 28.5
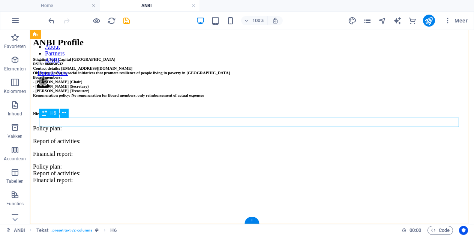
click at [81, 116] on div "Nieuwe koptekst" at bounding box center [252, 113] width 438 height 4
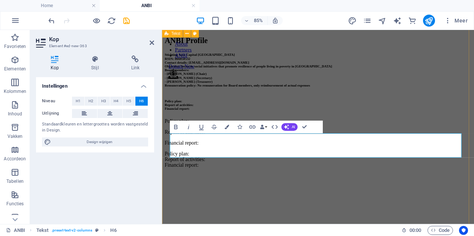
click at [168, 199] on div "Stichting Sasa Capital Africa RSIN: 866858532 Contact details: info@sasacapital…" at bounding box center [345, 128] width 361 height 142
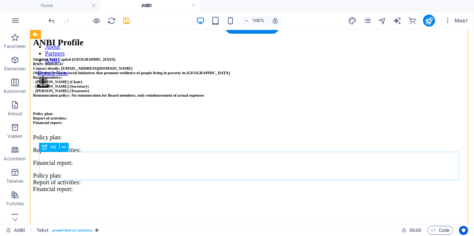
click at [73, 125] on div "Policy plan: Report of activities: Financial report:" at bounding box center [252, 117] width 438 height 13
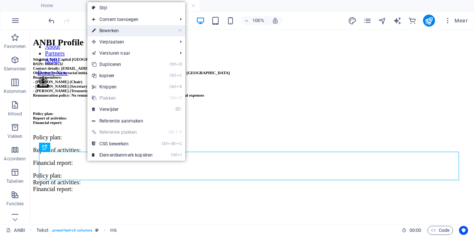
click at [124, 35] on link "⏎ Bewerken" at bounding box center [122, 30] width 70 height 11
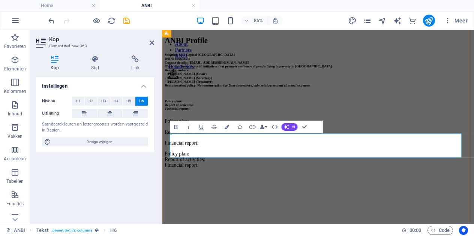
click at [201, 125] on h6 "Policy plan: Report of activities: Financial report:" at bounding box center [345, 117] width 361 height 13
click at [207, 125] on h6 "Policy plan: Report of activities: Financial report:" at bounding box center [345, 117] width 361 height 13
click at [136, 67] on h4 "Link" at bounding box center [135, 63] width 37 height 16
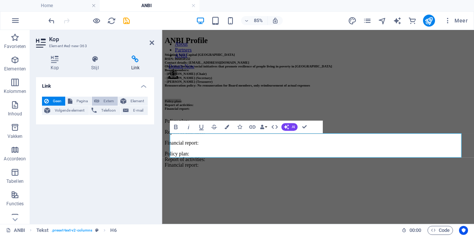
click at [111, 103] on span "Extern" at bounding box center [109, 101] width 14 height 9
select select "blank"
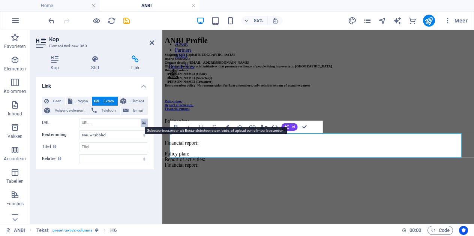
click at [144, 124] on icon at bounding box center [144, 123] width 4 height 8
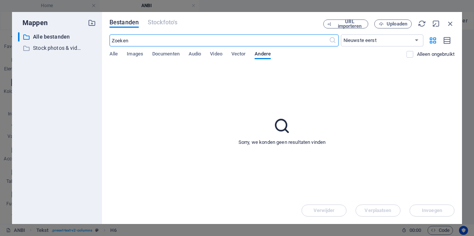
scroll to position [0, 0]
click at [395, 26] on span "Uploaden" at bounding box center [396, 24] width 21 height 4
type input "https://cdn1.site-media.eu/images/document/19648216/250929_BeleidsplanStichting…"
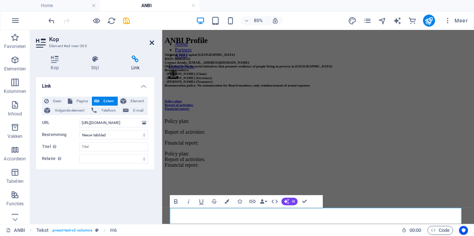
click at [153, 42] on icon at bounding box center [152, 43] width 4 height 6
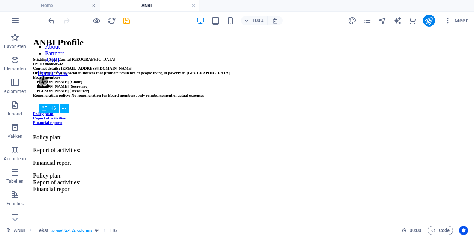
click at [157, 125] on div "Policy plan: Report of activities: Financial report:" at bounding box center [252, 117] width 438 height 13
click at [48, 109] on div "H6" at bounding box center [49, 108] width 20 height 9
click at [64, 108] on icon at bounding box center [64, 109] width 4 height 8
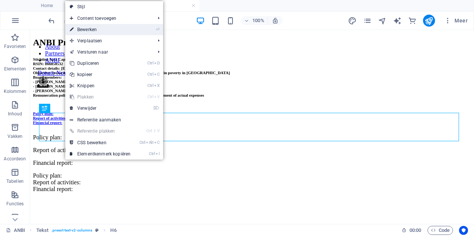
click at [94, 29] on link "⏎ Bewerken" at bounding box center [100, 29] width 70 height 11
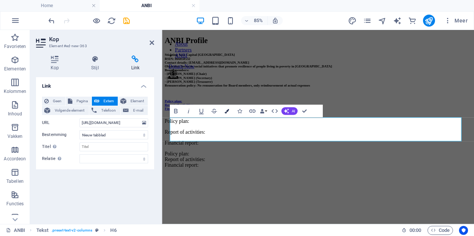
click at [227, 111] on icon "button" at bounding box center [227, 111] width 4 height 4
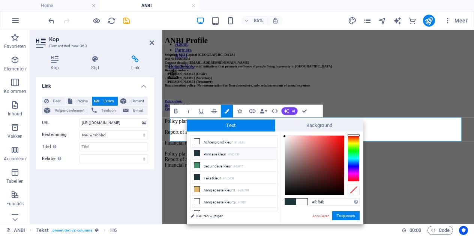
click at [198, 154] on icon at bounding box center [196, 153] width 5 height 5
type input "#1d3439"
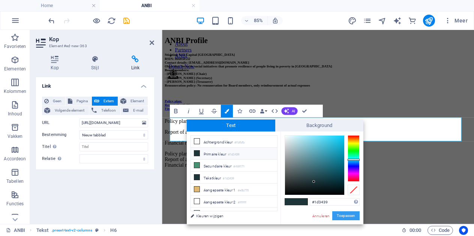
click at [352, 217] on button "Toepassen" at bounding box center [345, 215] width 27 height 9
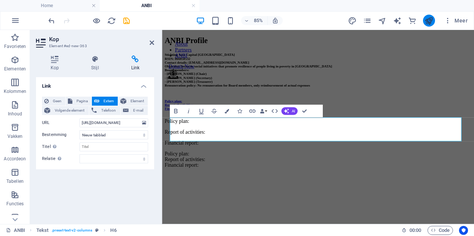
click at [431, 21] on icon "publish" at bounding box center [428, 20] width 9 height 9
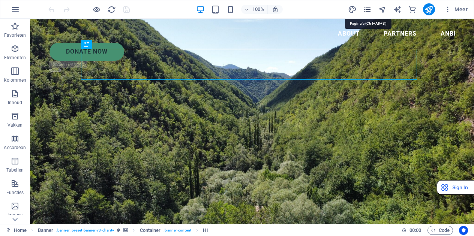
click at [367, 12] on icon "pages" at bounding box center [367, 9] width 9 height 9
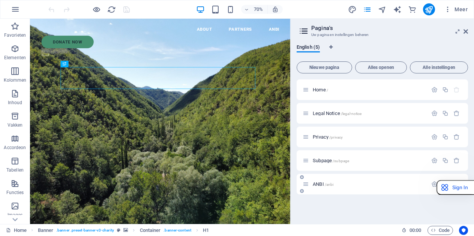
click at [324, 183] on span "ANBI /anbi" at bounding box center [323, 184] width 21 height 6
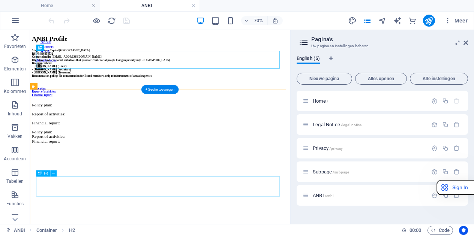
click at [73, 125] on div "Policy plan: Report of activities: Financial report:" at bounding box center [215, 117] width 365 height 13
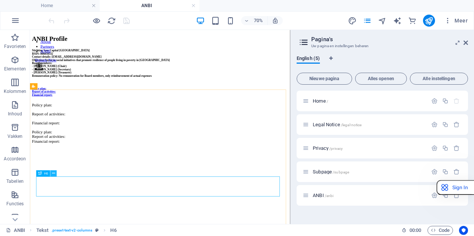
click at [53, 173] on icon at bounding box center [53, 174] width 3 height 6
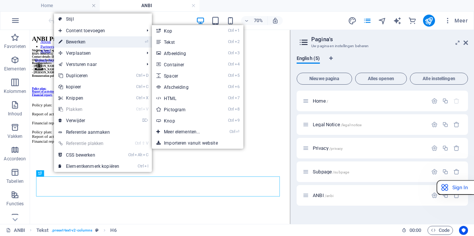
click at [89, 41] on link "⏎ Bewerken" at bounding box center [89, 41] width 70 height 11
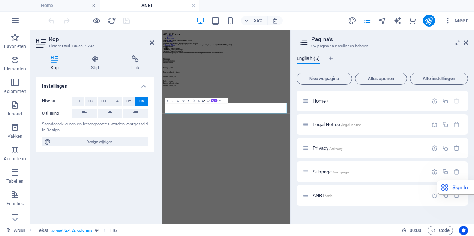
click at [468, 44] on aside "Pagina's Uw pagina en instellingen beheren English (5) Nieuwe pagina Alles open…" at bounding box center [382, 127] width 184 height 194
click at [464, 43] on icon at bounding box center [465, 43] width 4 height 6
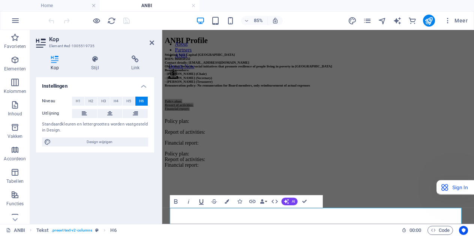
click at [200, 204] on icon "button" at bounding box center [201, 201] width 4 height 5
click at [227, 204] on icon "button" at bounding box center [227, 201] width 4 height 4
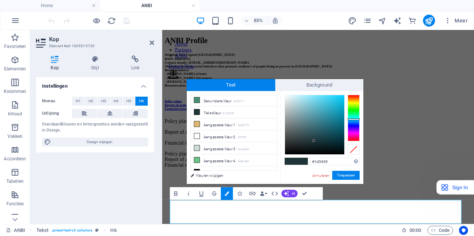
scroll to position [28, 0]
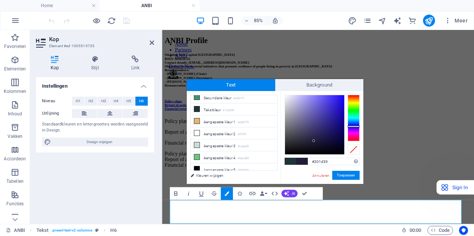
click at [352, 126] on div at bounding box center [354, 118] width 12 height 46
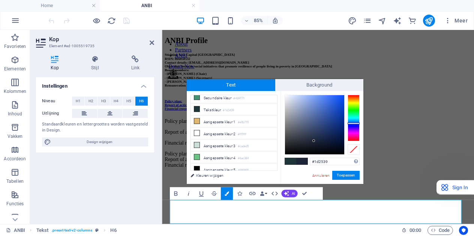
click at [354, 123] on div at bounding box center [354, 118] width 12 height 46
click at [358, 123] on div at bounding box center [354, 124] width 12 height 2
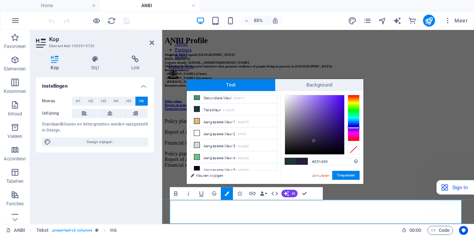
click at [356, 128] on div at bounding box center [354, 118] width 12 height 46
click at [356, 125] on div at bounding box center [354, 118] width 12 height 46
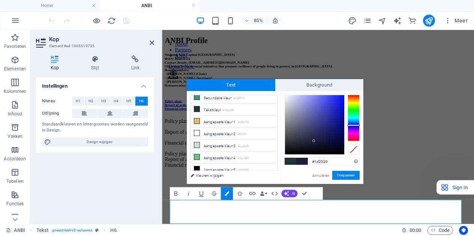
click at [357, 123] on div at bounding box center [354, 118] width 12 height 46
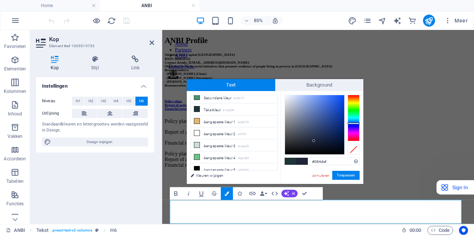
click at [342, 99] on div at bounding box center [314, 124] width 59 height 59
click at [342, 100] on div at bounding box center [341, 98] width 3 height 3
type input "#1e5ef6"
click at [337, 97] on div at bounding box center [314, 124] width 59 height 59
click at [354, 178] on button "Toepassen" at bounding box center [345, 175] width 27 height 9
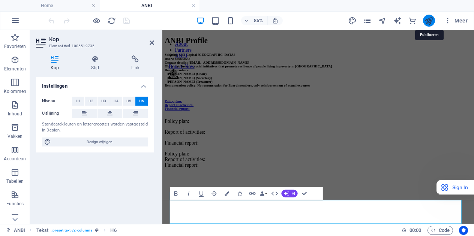
click at [432, 21] on icon "publish" at bounding box center [428, 20] width 9 height 9
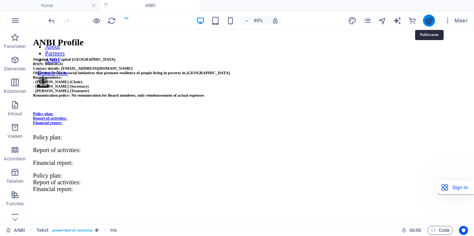
scroll to position [127, 0]
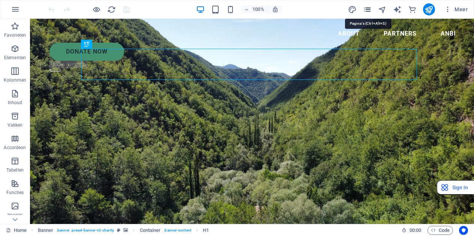
click at [367, 11] on icon "pages" at bounding box center [367, 9] width 9 height 9
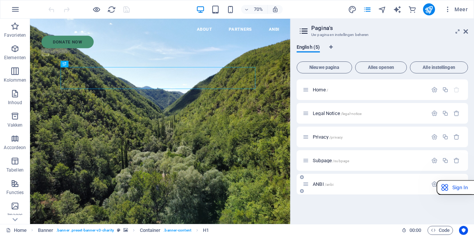
click at [321, 182] on span "ANBI /anbi" at bounding box center [323, 184] width 21 height 6
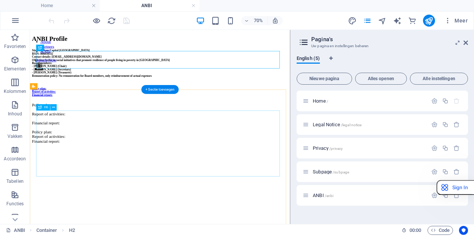
click at [129, 102] on div "Stichting Sasa Capital Africa RSIN: 866858532 Contact details: info@sasacapital…" at bounding box center [215, 79] width 365 height 45
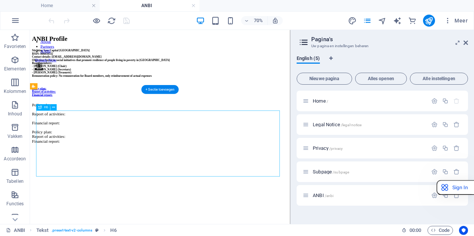
drag, startPoint x: 121, startPoint y: 226, endPoint x: 176, endPoint y: 222, distance: 54.9
click at [175, 102] on div "Stichting Sasa Capital Africa RSIN: 866858532 Contact details: info@sasacapital…" at bounding box center [215, 79] width 365 height 45
click at [283, 102] on div "Stichting Sasa Capital Africa RSIN: 866858532 Contact details: info@sasacapital…" at bounding box center [215, 79] width 365 height 45
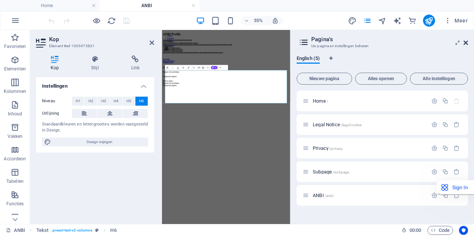
click at [465, 44] on icon at bounding box center [465, 43] width 4 height 6
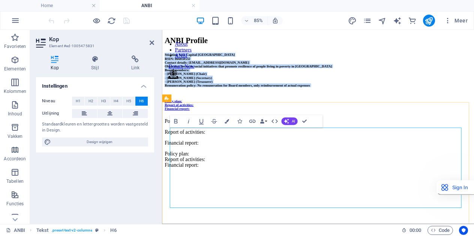
click at [282, 97] on span "Stichting Sasa Capital Africa RSIN: 866858532 Contact details: info@sasacapital…" at bounding box center [263, 77] width 197 height 40
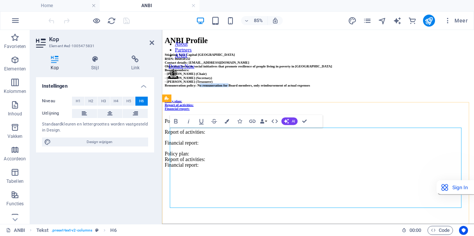
drag, startPoint x: 251, startPoint y: 227, endPoint x: 316, endPoint y: 223, distance: 65.7
click at [316, 97] on span "Stichting Sasa Capital Africa RSIN: 866858532 Contact details: info@sasacapital…" at bounding box center [263, 77] width 197 height 40
click at [301, 97] on span "Stichting Sasa Capital Africa RSIN: 866858532 Contact details: info@sasacapital…" at bounding box center [263, 77] width 197 height 40
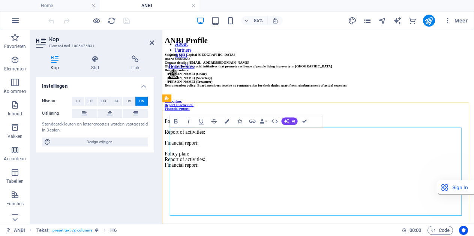
click at [379, 97] on span "Stichting Sasa Capital Africa RSIN: 866858532 Contact details: info@sasacapital…" at bounding box center [272, 77] width 214 height 40
click at [302, 102] on h6 "Stichting Sasa Capital [GEOGRAPHIC_DATA] RSIN: 866858532 Contact details: [EMAI…" at bounding box center [345, 79] width 361 height 45
click at [431, 16] on icon "publish" at bounding box center [428, 20] width 9 height 9
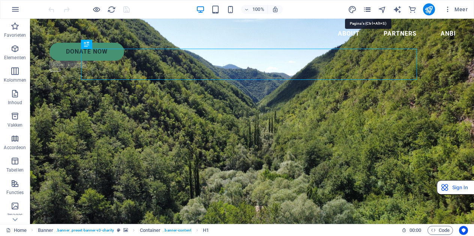
click at [368, 9] on icon "pages" at bounding box center [367, 9] width 9 height 9
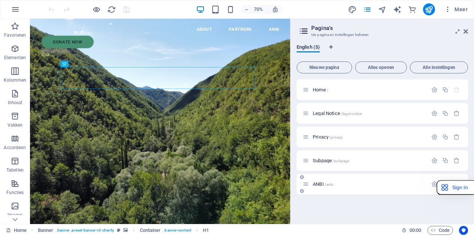
click at [324, 190] on div "ANBI /anbi" at bounding box center [382, 184] width 171 height 21
click at [322, 183] on span "ANBI /anbi" at bounding box center [323, 184] width 21 height 6
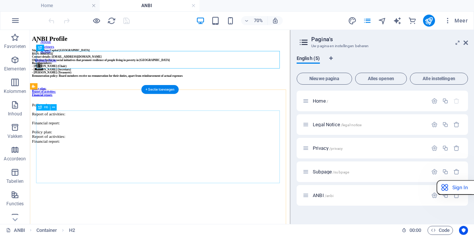
click at [116, 102] on div "Stichting Sasa Capital [GEOGRAPHIC_DATA] RSIN: 866858532 Contact details: [EMAI…" at bounding box center [215, 79] width 365 height 45
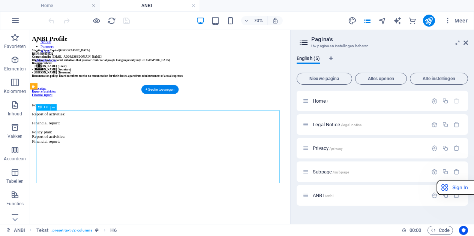
click at [117, 102] on div "Stichting Sasa Capital [GEOGRAPHIC_DATA] RSIN: 866858532 Contact details: [EMAI…" at bounding box center [215, 79] width 365 height 45
click at [116, 102] on div "Stichting Sasa Capital [GEOGRAPHIC_DATA] RSIN: 866858532 Contact details: [EMAI…" at bounding box center [215, 79] width 365 height 45
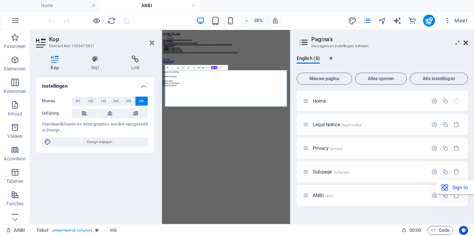
click at [466, 45] on icon at bounding box center [465, 43] width 4 height 6
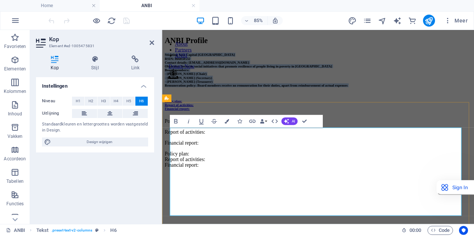
click at [249, 97] on span "Stichting Sasa Capital [GEOGRAPHIC_DATA] RSIN: 866858532 Contact details: [EMAI…" at bounding box center [272, 77] width 215 height 40
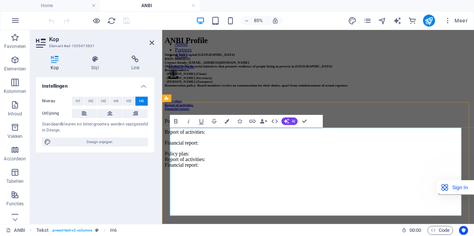
click at [248, 97] on span "Stichting Sasa Capital [GEOGRAPHIC_DATA] RSIN: 866858532 Contact details: [EMAI…" at bounding box center [272, 77] width 215 height 40
click at [247, 97] on span "Stichting Sasa Capital [GEOGRAPHIC_DATA] RSIN: 866858532 Contact details: [EMAI…" at bounding box center [272, 77] width 215 height 40
click at [320, 97] on span "Stichting Sasa Capital [GEOGRAPHIC_DATA] RSIN: 866858532 Contact details: [EMAI…" at bounding box center [294, 77] width 258 height 40
drag, startPoint x: 275, startPoint y: 236, endPoint x: 451, endPoint y: 234, distance: 175.5
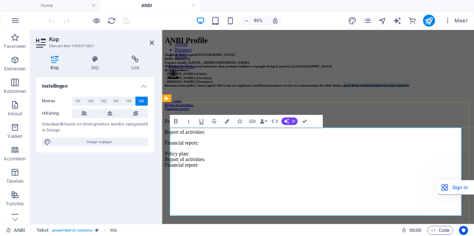
click at [451, 102] on h6 "Stichting Sasa Capital [GEOGRAPHIC_DATA] RSIN: 866858532 Contact details: [EMAI…" at bounding box center [345, 79] width 361 height 45
click at [433, 18] on icon "publish" at bounding box center [428, 20] width 9 height 9
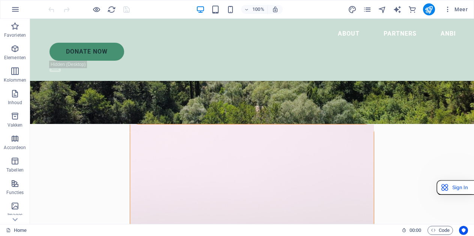
scroll to position [130, 0]
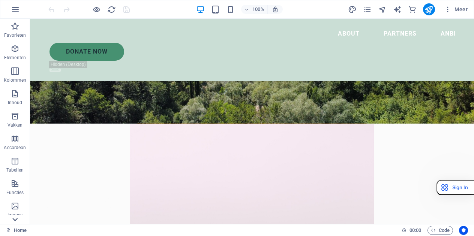
click at [15, 218] on icon at bounding box center [15, 219] width 10 height 10
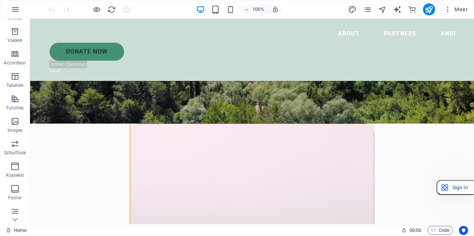
scroll to position [154, 0]
